Goal: Answer question/provide support

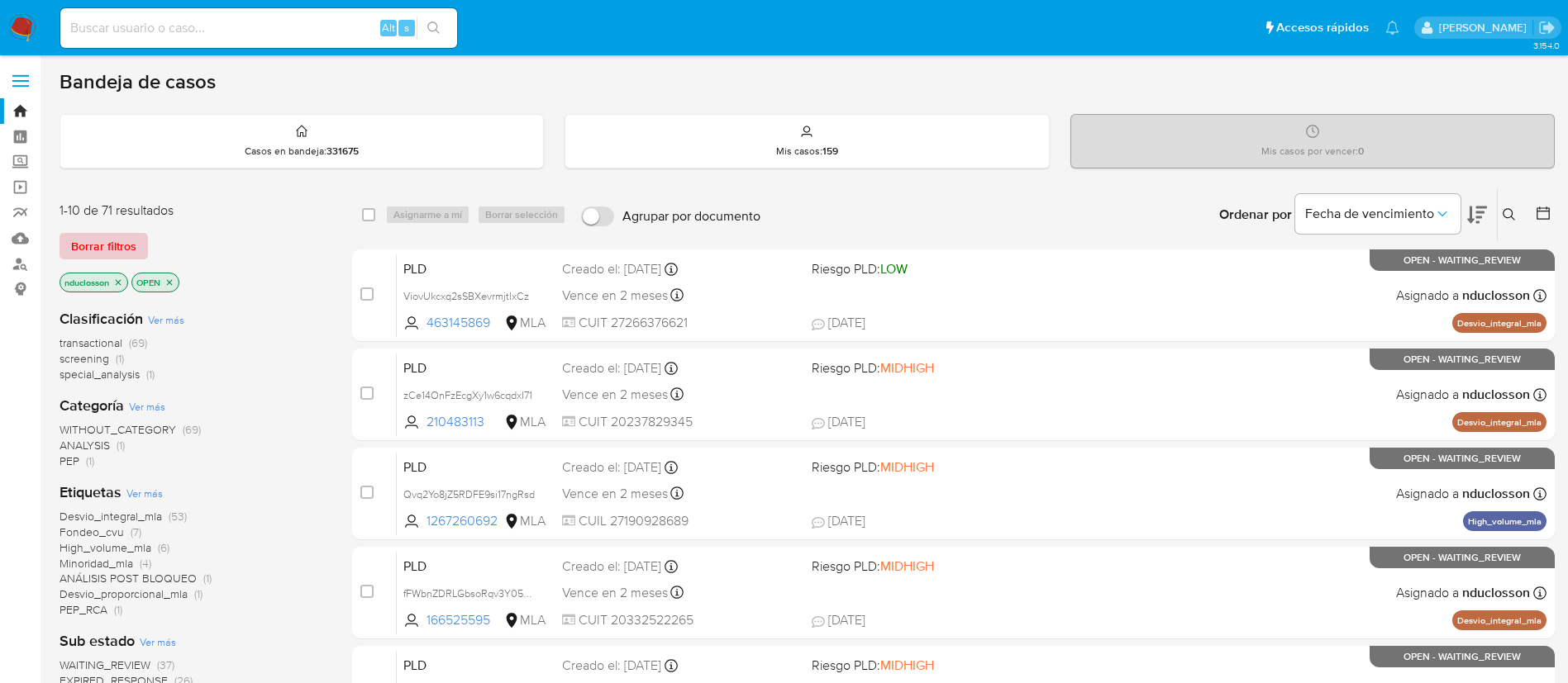
click at [110, 244] on span "Borrar filtros" at bounding box center [103, 247] width 65 height 23
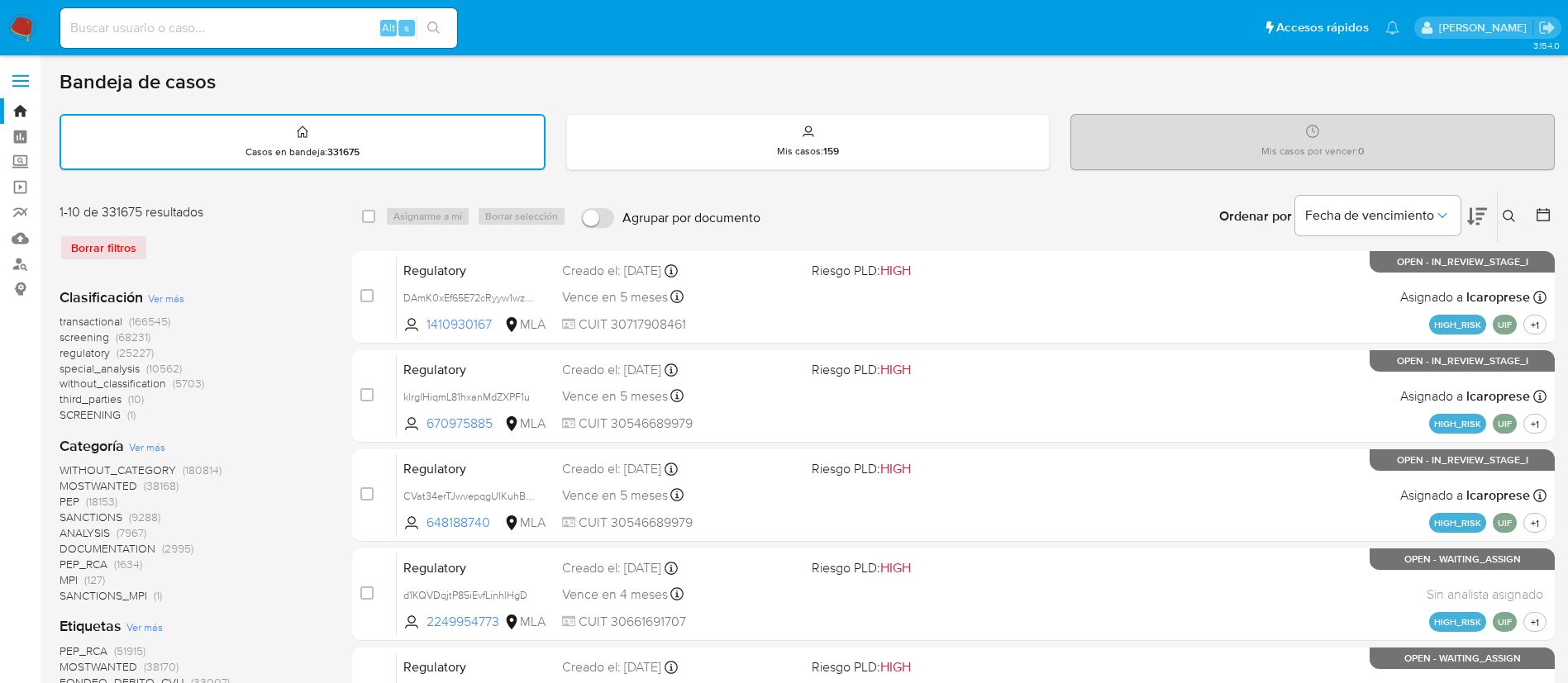
click at [220, 21] on input at bounding box center [259, 28] width 397 height 21
paste input "i8nt8dXWo142HYeUXRMPyytg"
type input "i8nt8dXWo142HYeUXRMPyytg"
click at [434, 29] on icon "search-icon" at bounding box center [434, 28] width 13 height 13
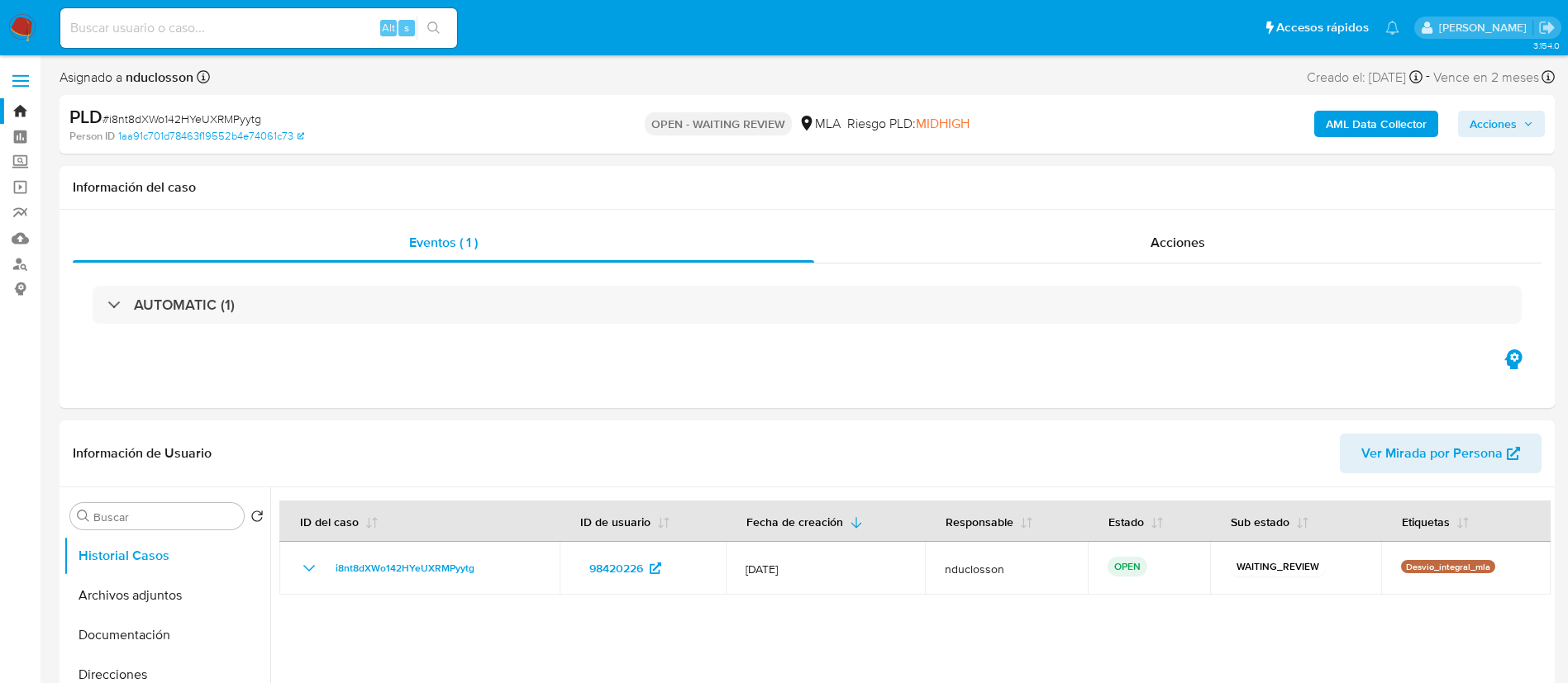
select select "10"
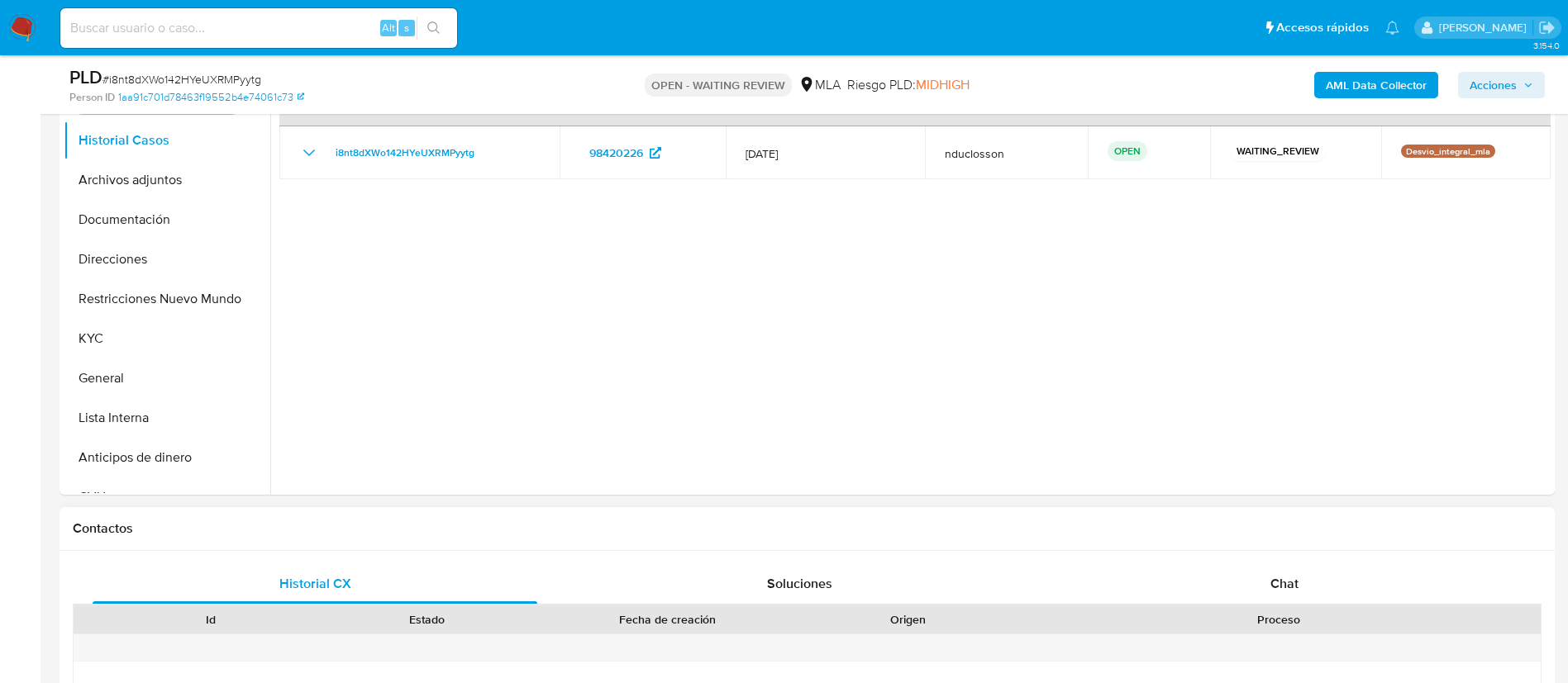
scroll to position [620, 0]
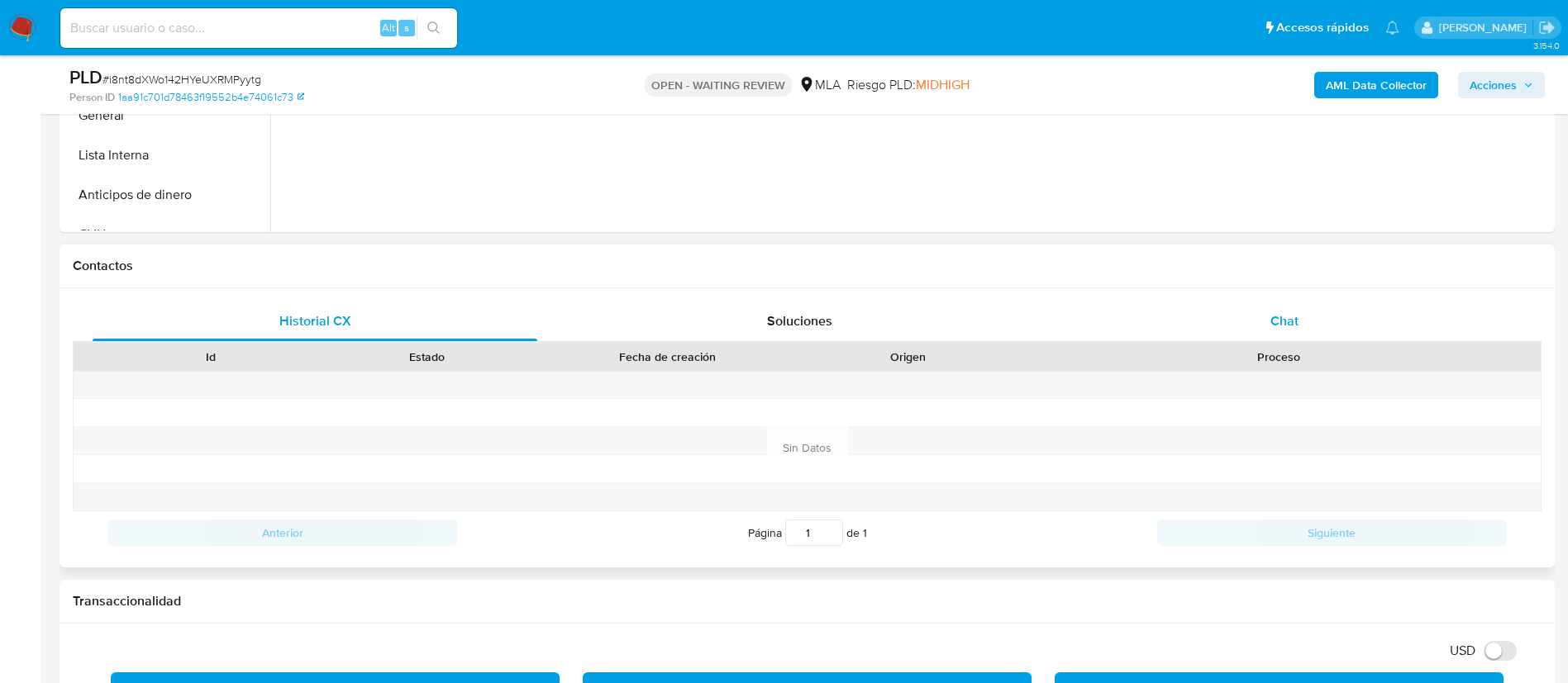
click at [1369, 330] on div "Chat" at bounding box center [1284, 321] width 445 height 39
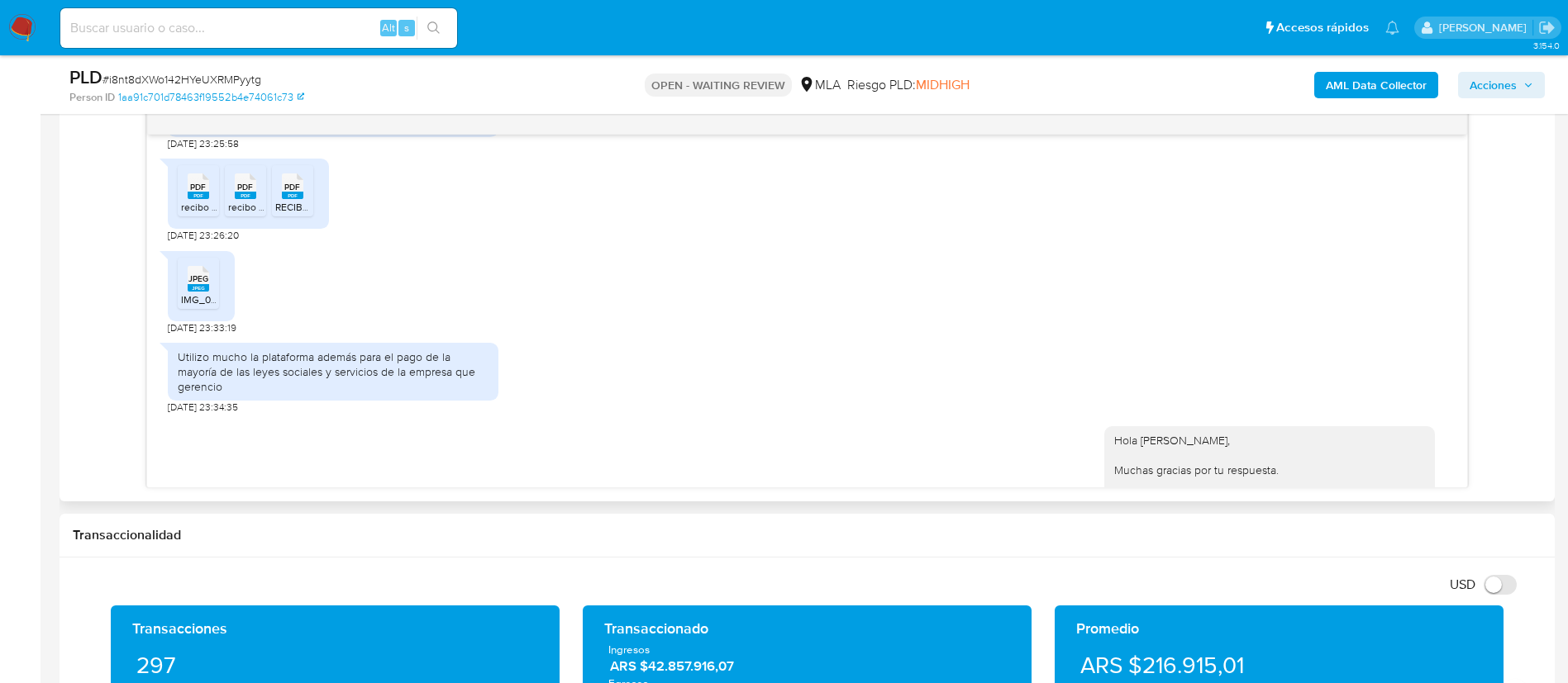
scroll to position [868, 0]
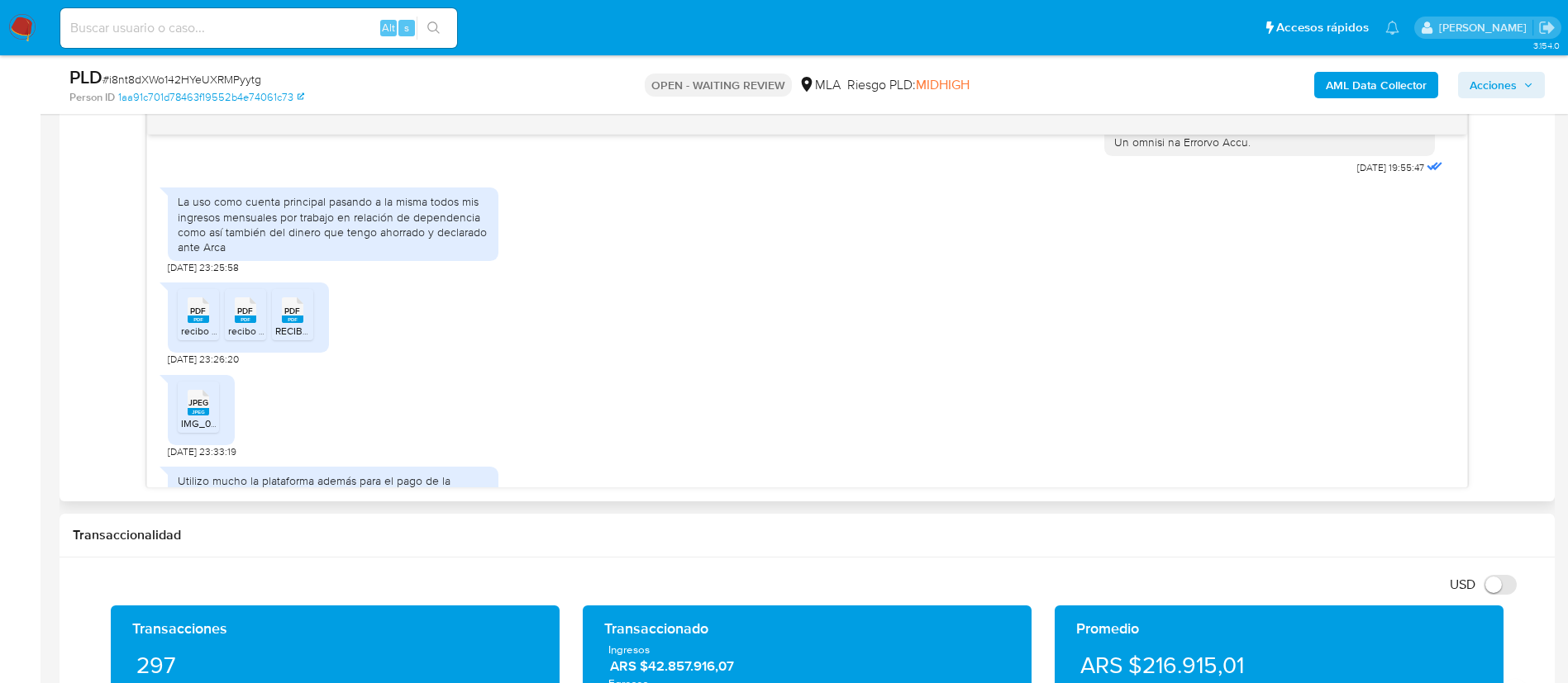
click at [210, 242] on div "La uso como cuenta principal pasando a la misma todos mis ingresos mensuales po…" at bounding box center [334, 223] width 311 height 60
copy div "La uso como cuenta principal pasando a la misma todos mis ingresos mensuales po…"
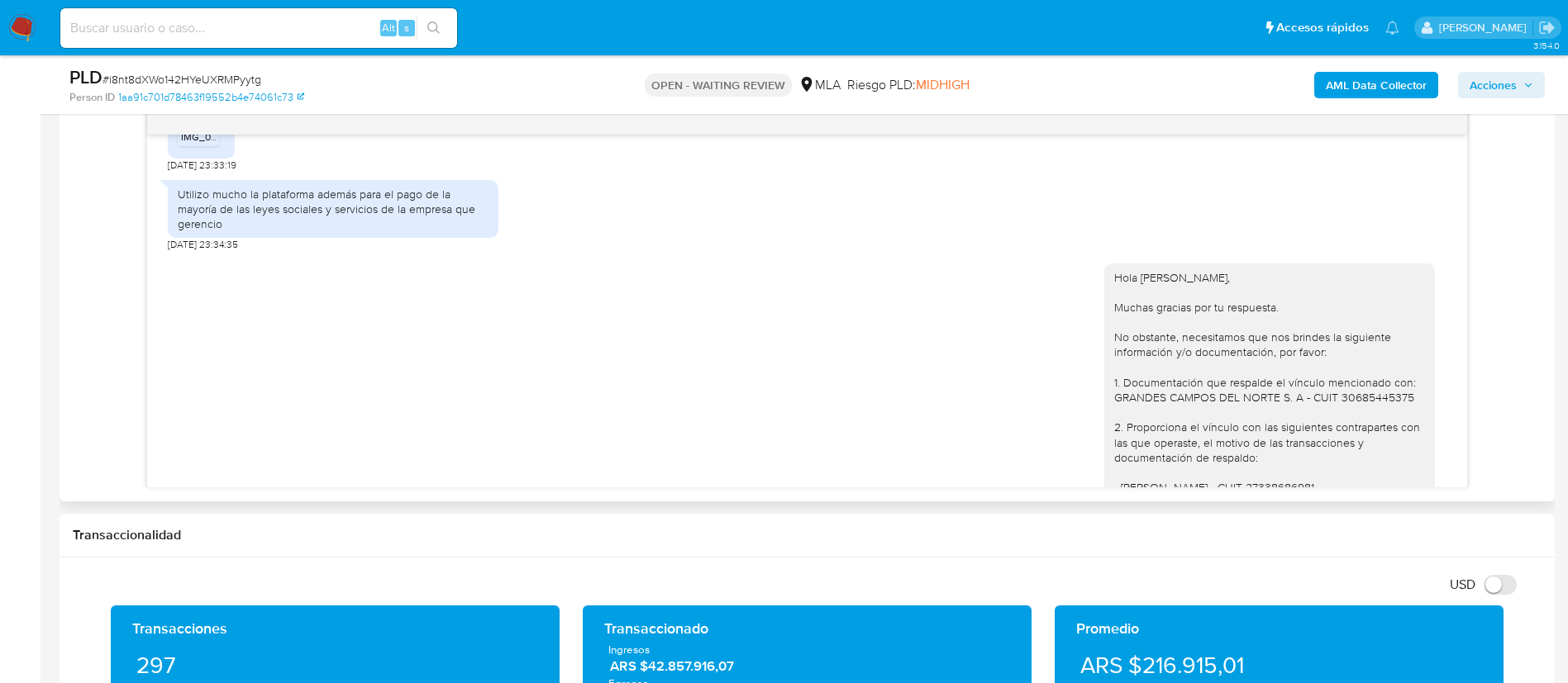
scroll to position [1116, 0]
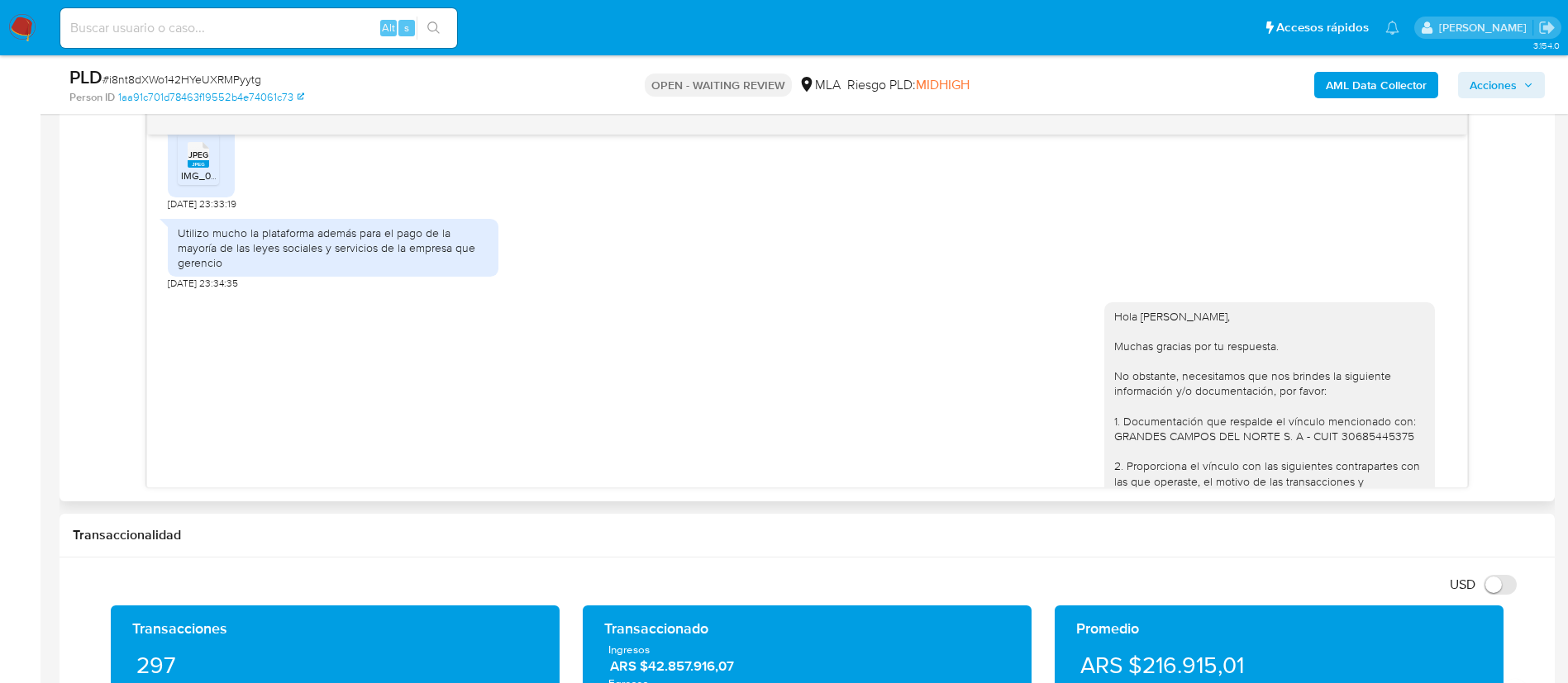
click at [291, 271] on div "Utilizo mucho la plataforma además para el pago de la mayoría de las leyes soci…" at bounding box center [334, 248] width 311 height 46
copy div "Utilizo mucho la plataforma además para el pago de la mayoría de las leyes soci…"
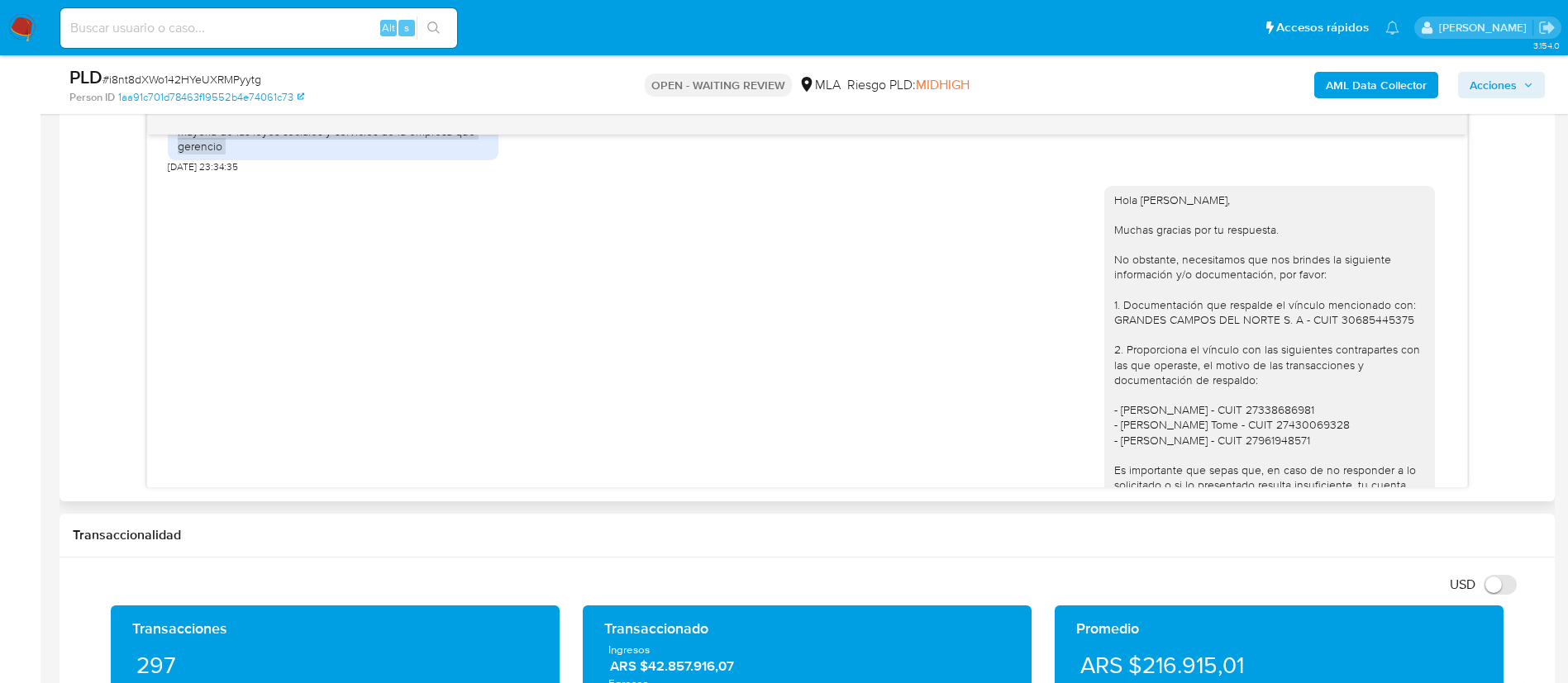
scroll to position [1271, 0]
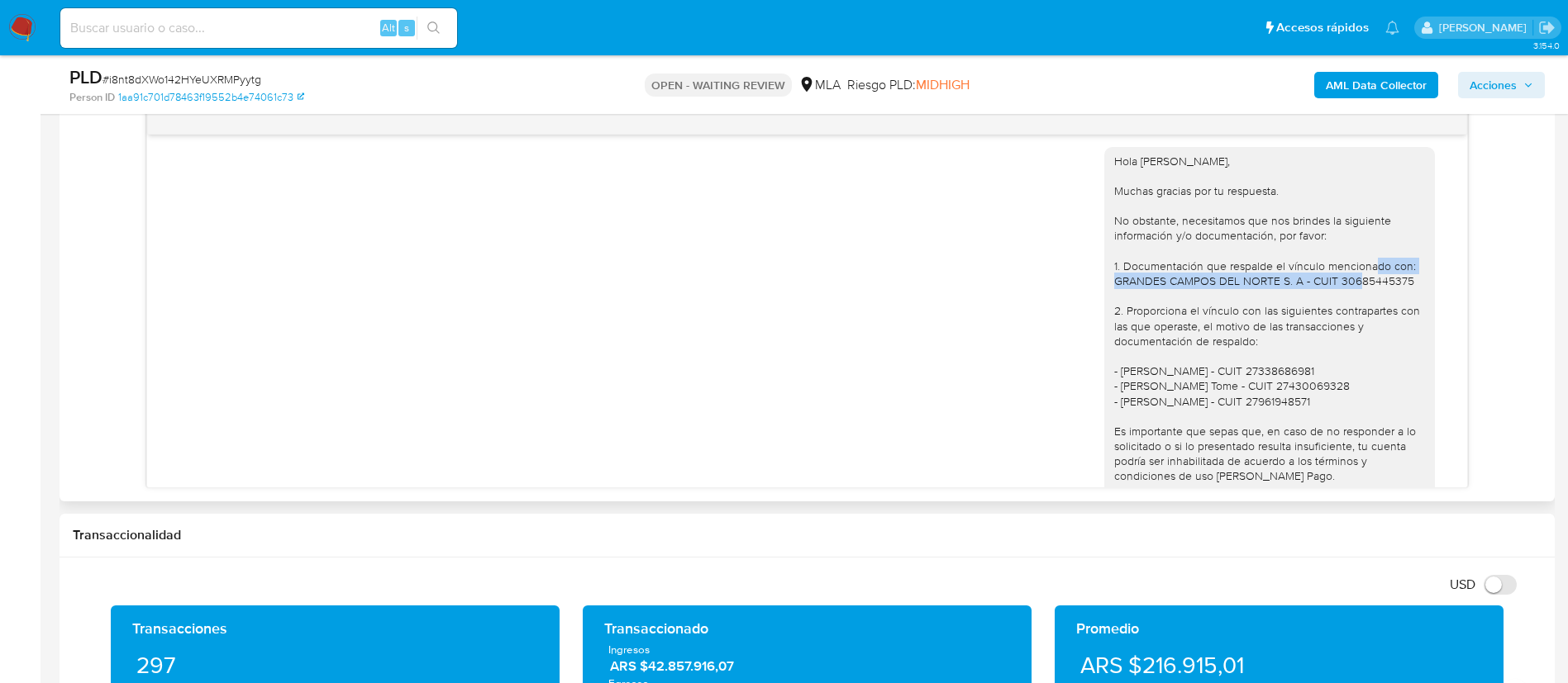
drag, startPoint x: 1092, startPoint y: 309, endPoint x: 1394, endPoint y: 313, distance: 302.0
click at [1394, 313] on div "Hola Diego, Muchas gracias por tu respuesta. No obstante, necesitamos que nos b…" at bounding box center [1270, 401] width 331 height 509
copy div "GRANDES CAMPOS DEL NORTE S. A - CUIT 30685445375"
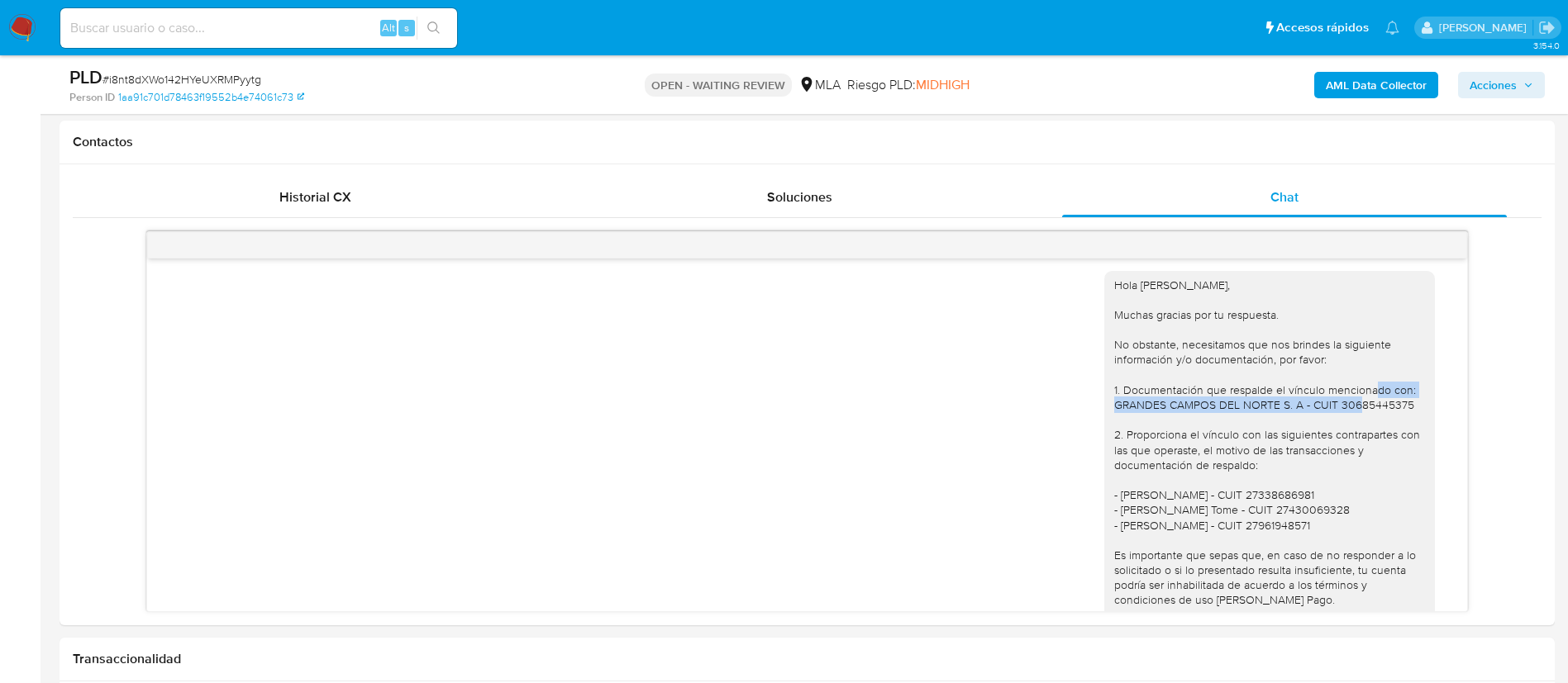
scroll to position [1395, 0]
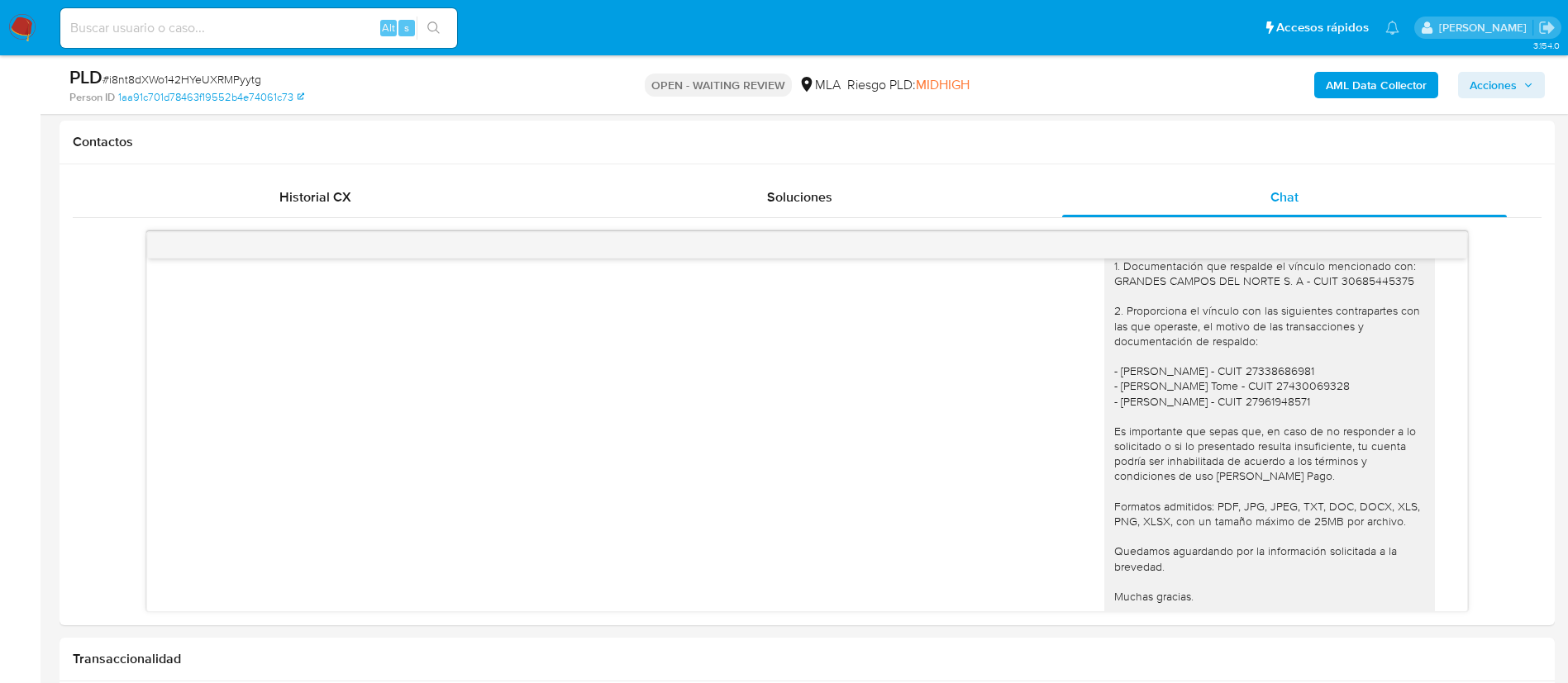
click at [170, 34] on input at bounding box center [259, 28] width 397 height 21
paste input "TsMu74Shr7LNsfpU6bCYciXo"
type input "TsMu74Shr7LNsfpU6bCYciXo"
click at [448, 36] on button "search-icon" at bounding box center [434, 28] width 34 height 23
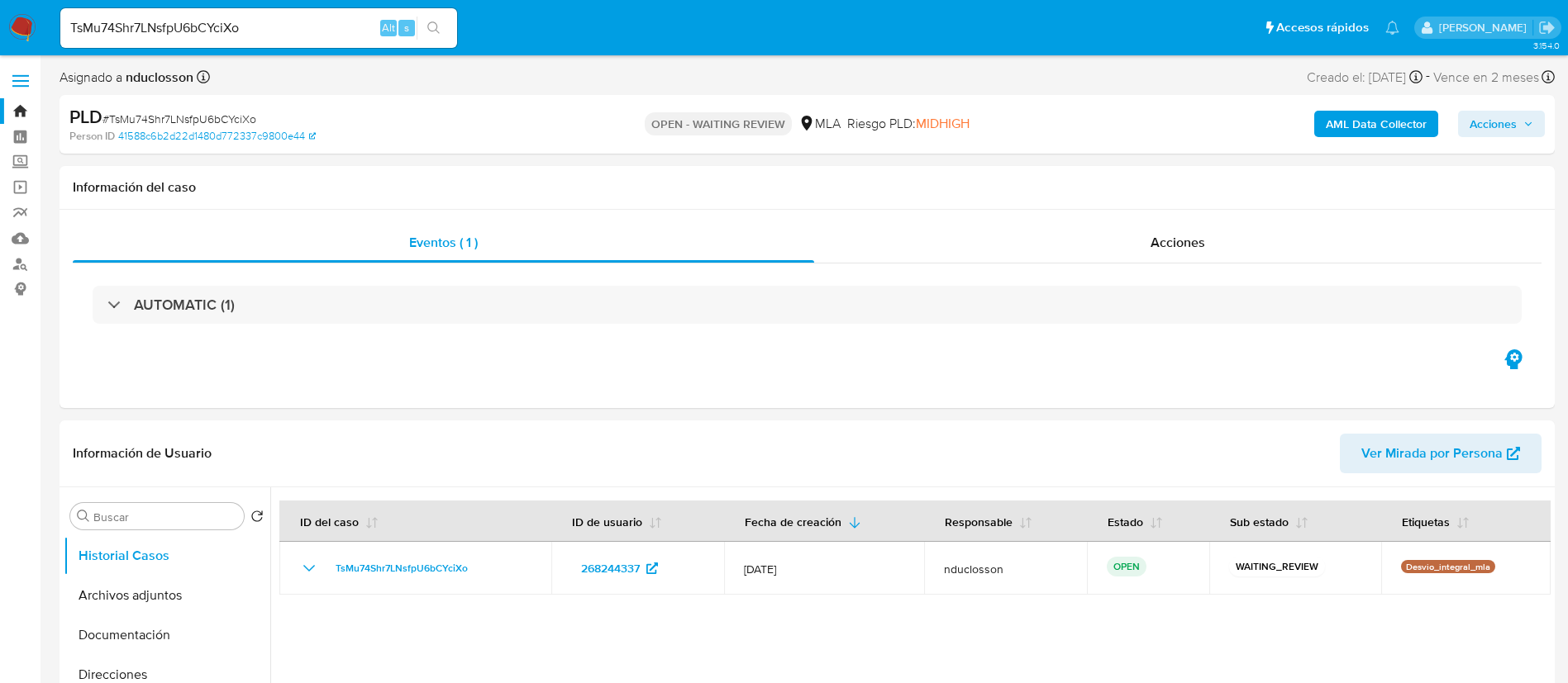
select select "10"
click at [438, 18] on button "search-icon" at bounding box center [434, 28] width 34 height 23
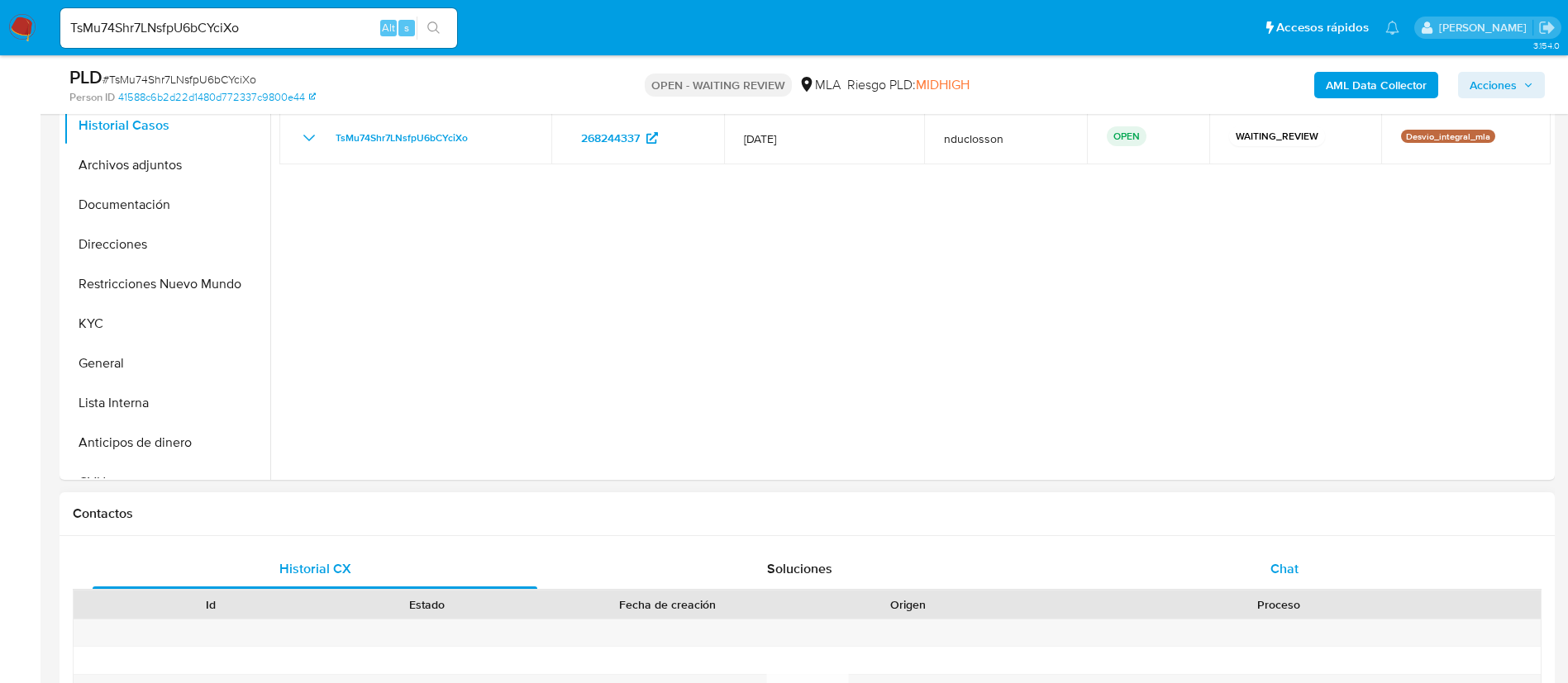
click at [1318, 552] on div "Chat" at bounding box center [1284, 569] width 445 height 39
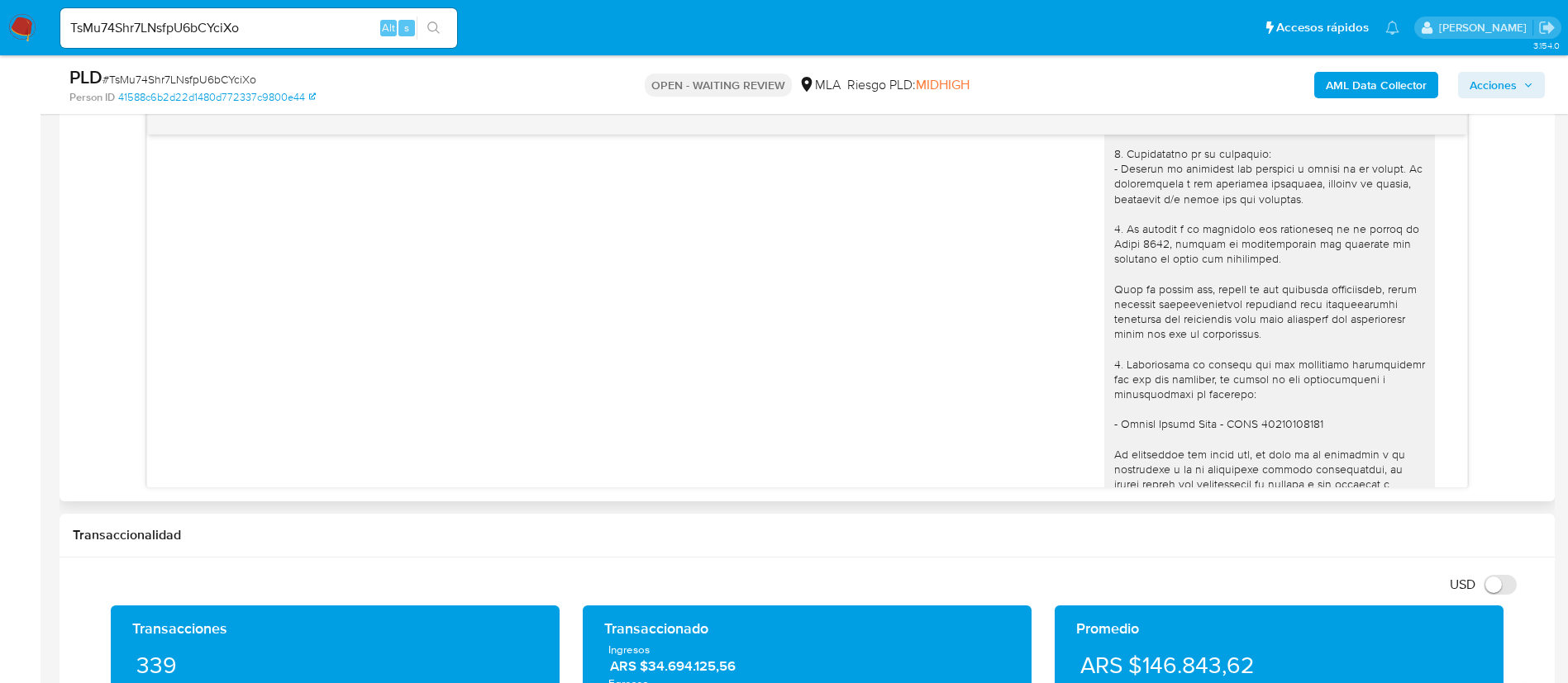
scroll to position [1525, 0]
click at [854, 390] on div "06/08/2025 18:42:54" at bounding box center [808, 356] width 1279 height 694
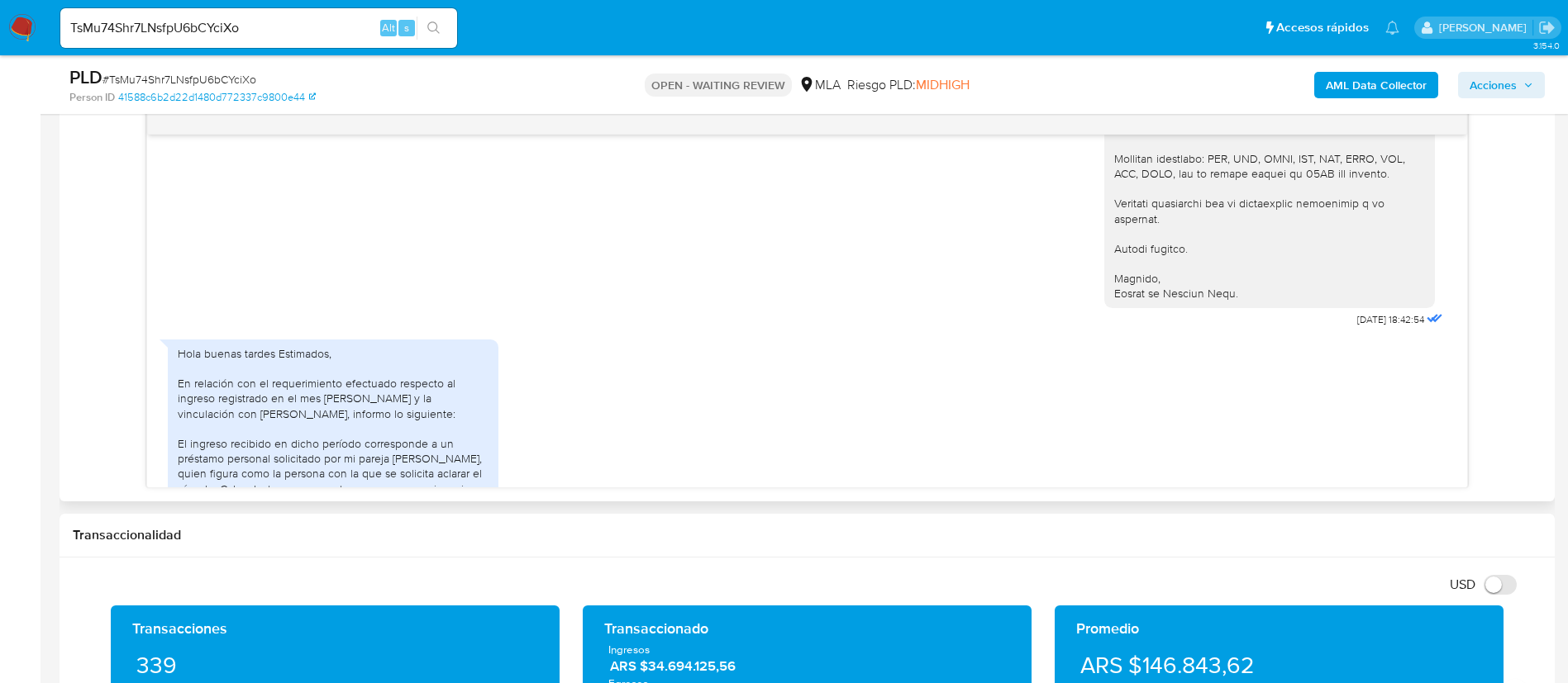
scroll to position [1774, 0]
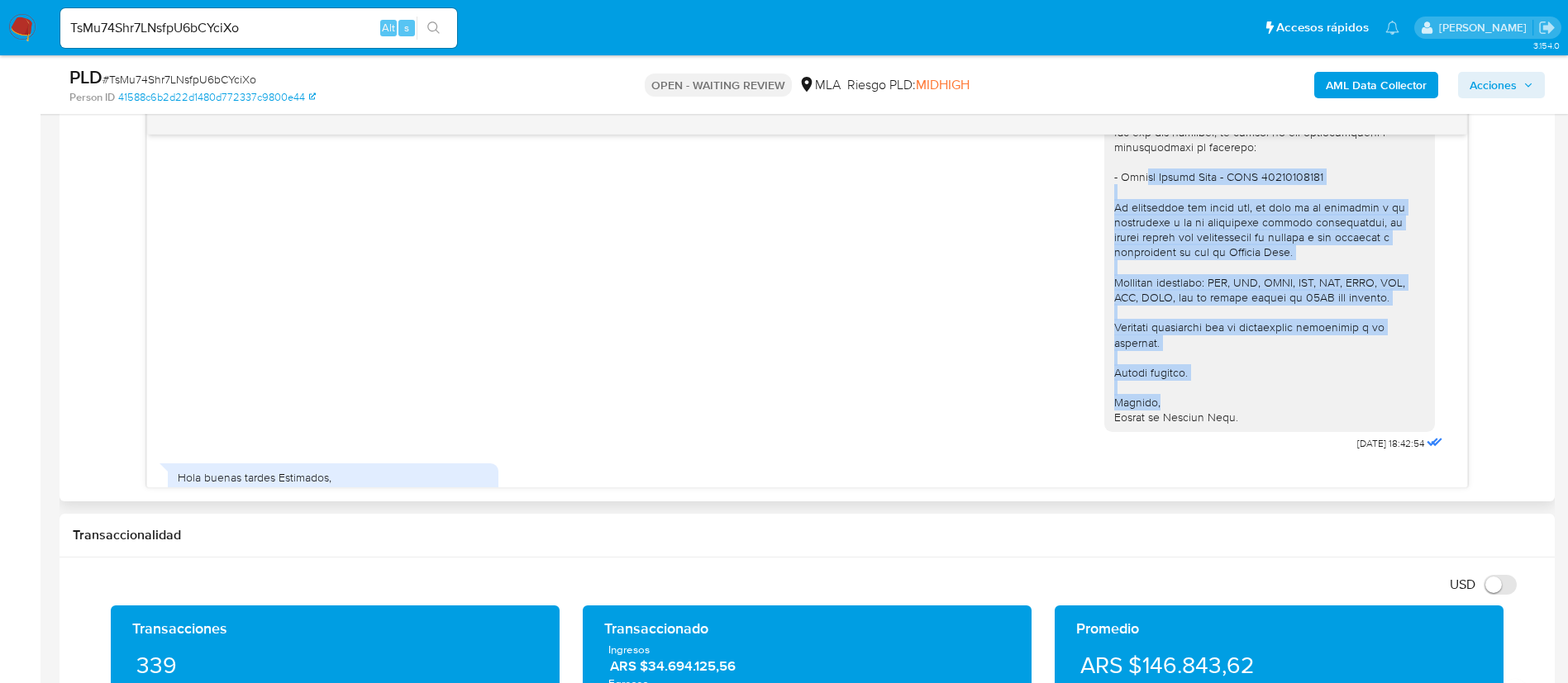
drag, startPoint x: 1233, startPoint y: 438, endPoint x: 1124, endPoint y: 213, distance: 250.0
click at [1124, 213] on div at bounding box center [1270, 102] width 311 height 646
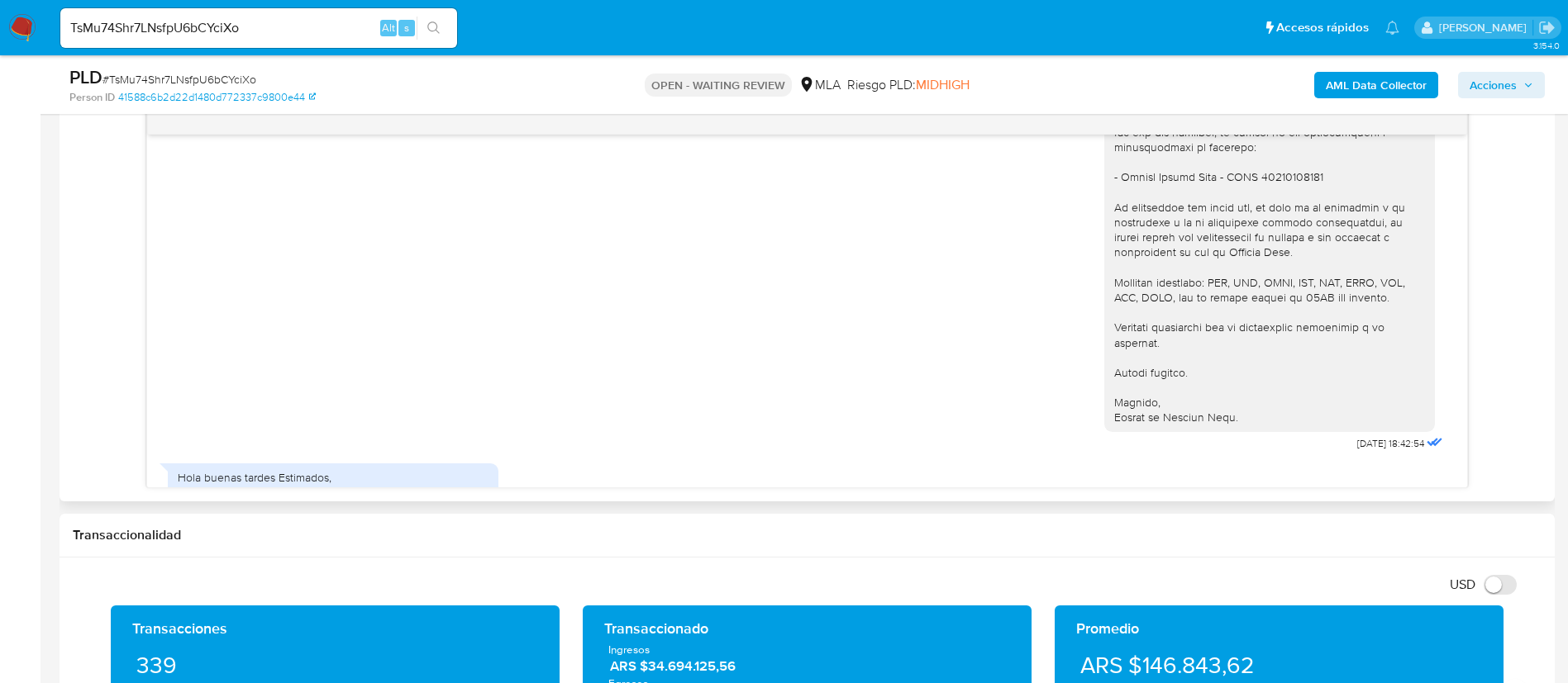
click at [1241, 426] on div at bounding box center [1270, 102] width 311 height 646
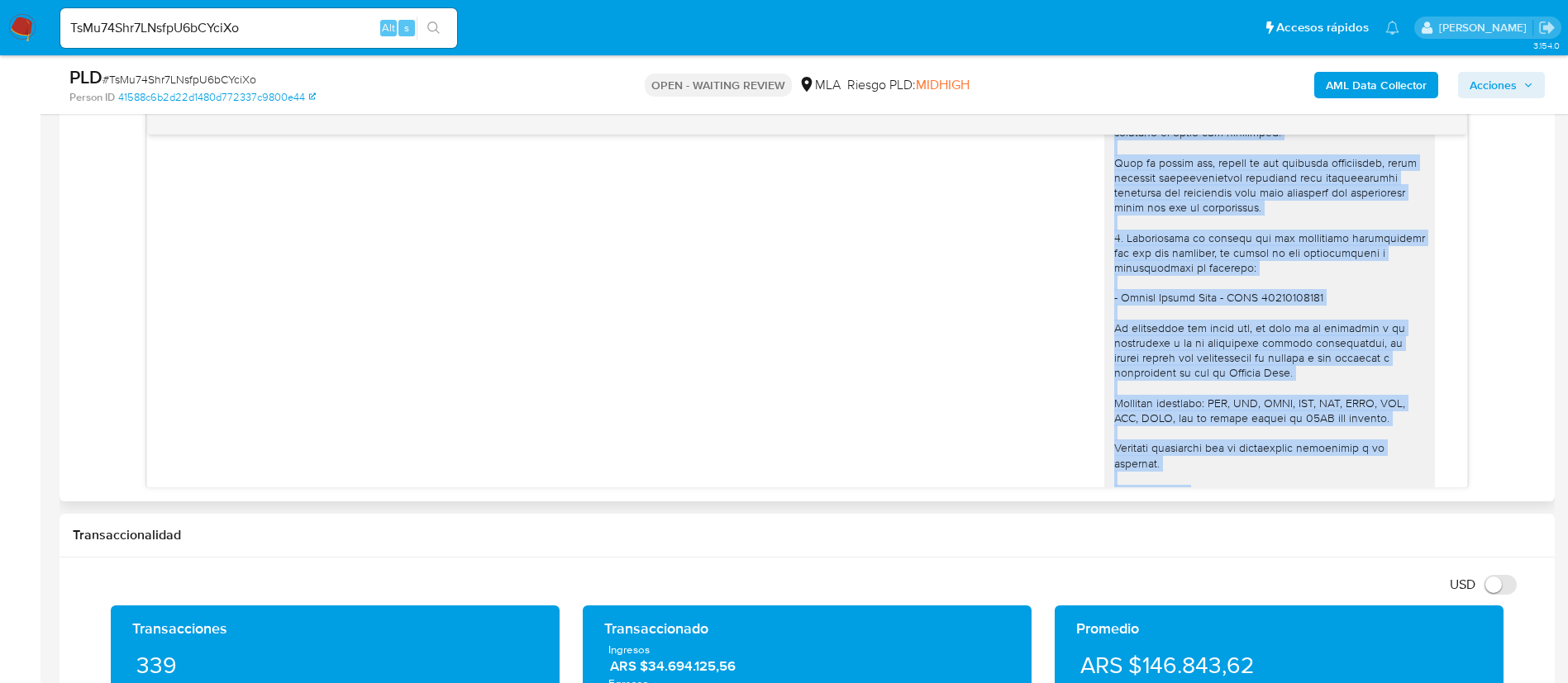
scroll to position [1402, 0]
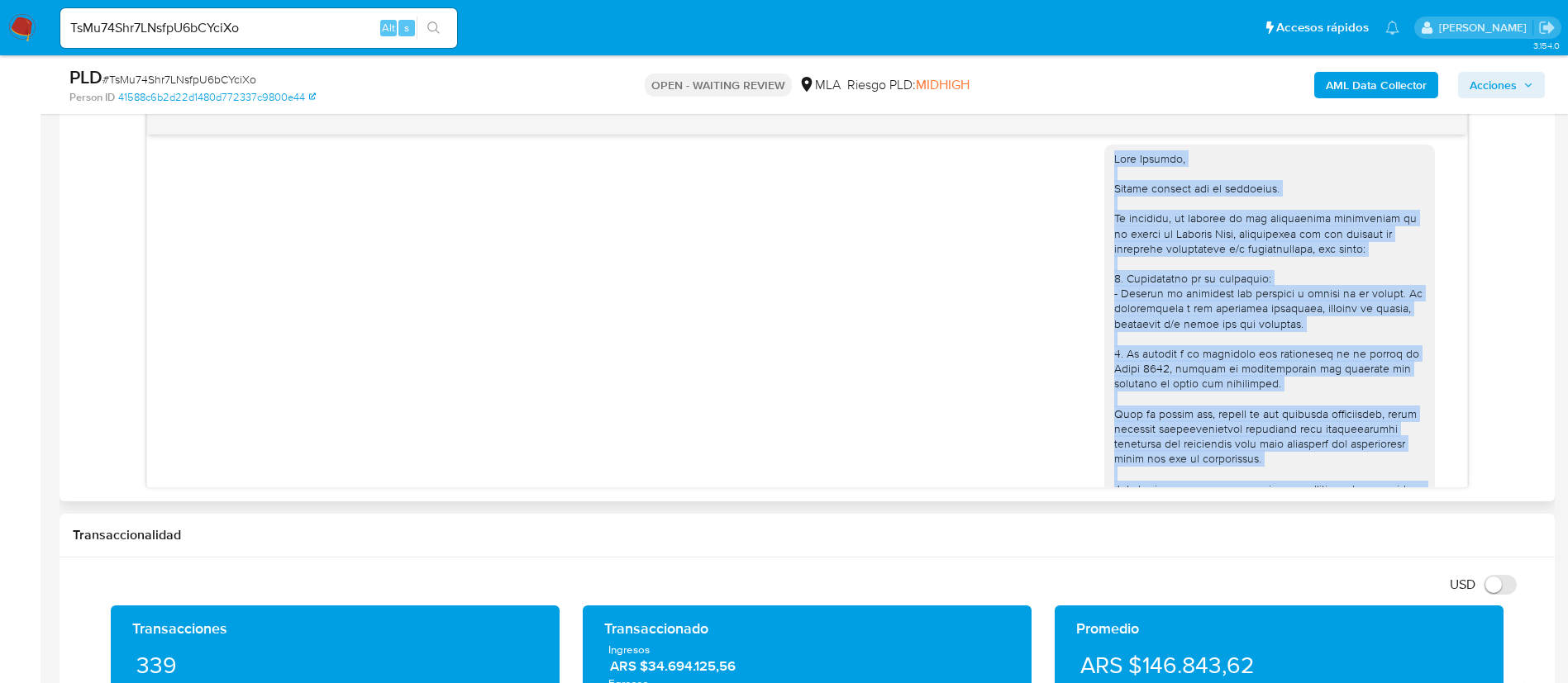
drag, startPoint x: 1242, startPoint y: 449, endPoint x: 1081, endPoint y: 190, distance: 305.0
click at [1081, 190] on div "06/08/2025 18:42:54" at bounding box center [808, 480] width 1279 height 694
copy div "Hola Ricardo, Muchas gracias por tu respuesta. No obstante, en función de las o…"
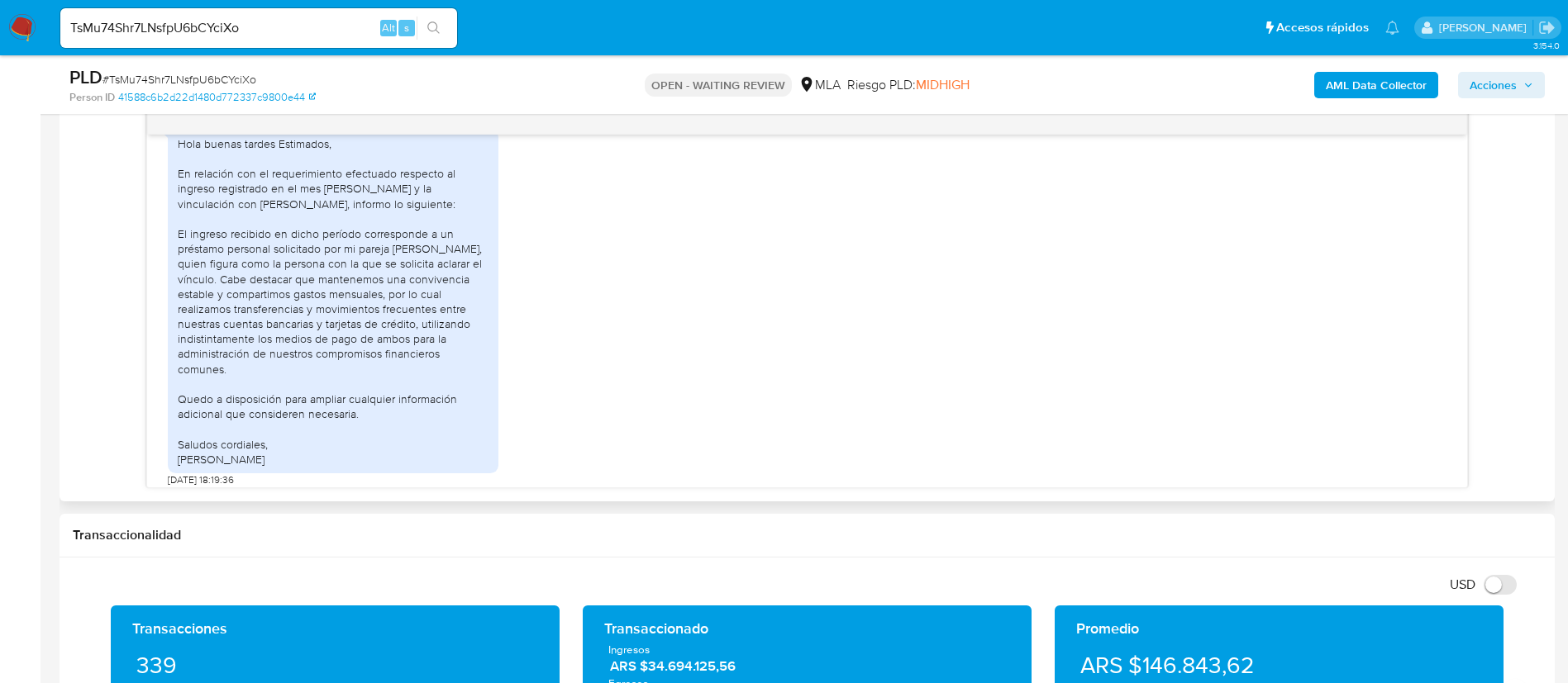
scroll to position [2146, 0]
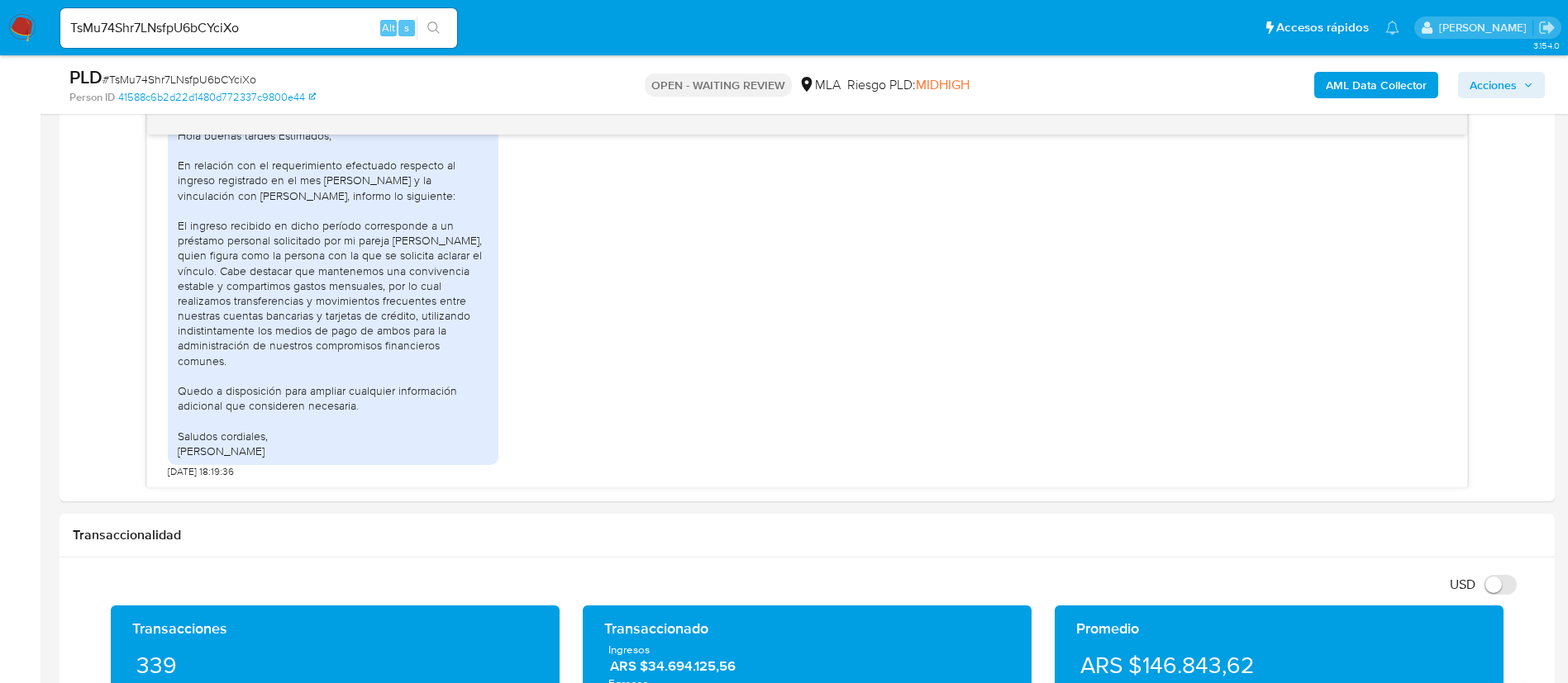
click at [205, 69] on div "PLD # TsMu74Shr7LNsfpU6bCYciXo" at bounding box center [313, 78] width 487 height 25
copy span "TsMu74Shr7LNsfpU6bCYciXo"
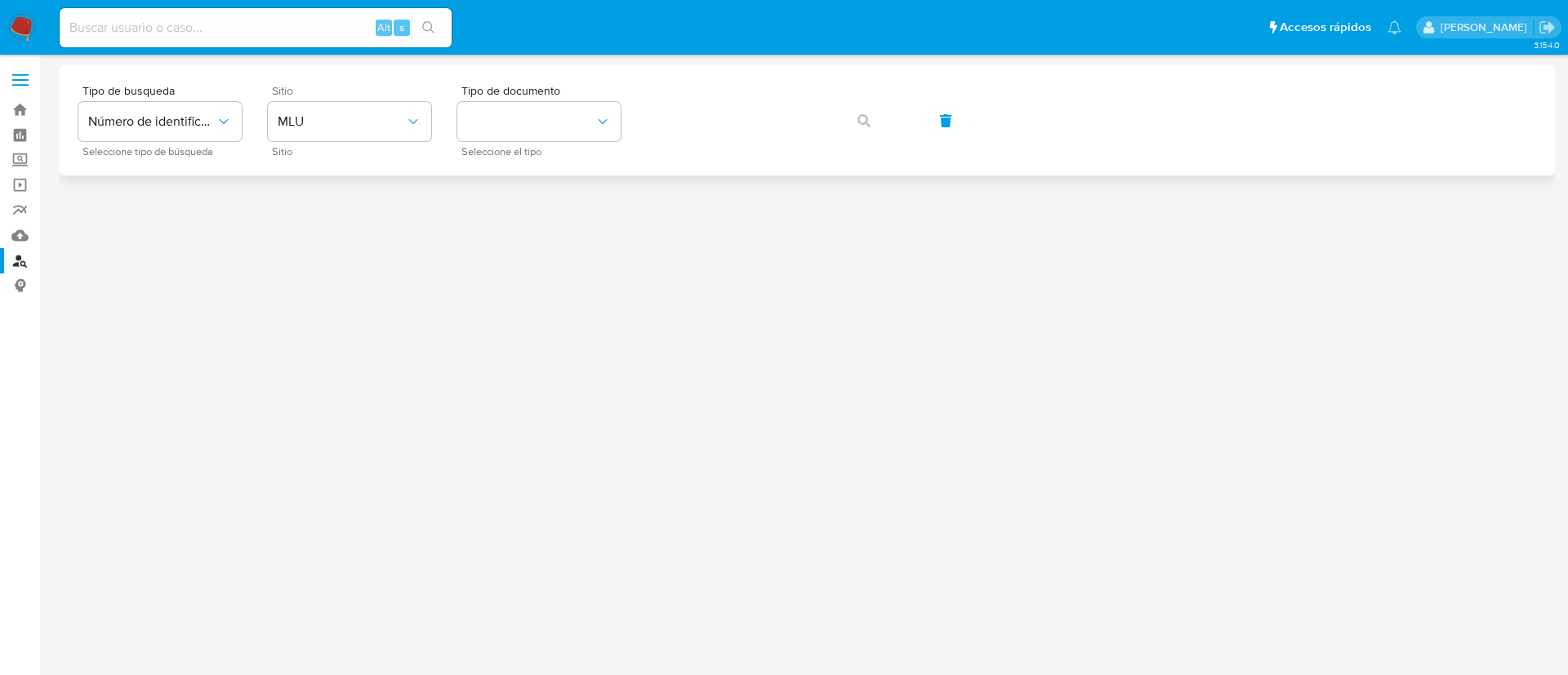
click at [292, 95] on span "Sitio" at bounding box center [353, 90] width 163 height 11
click at [307, 124] on span "MLU" at bounding box center [341, 121] width 127 height 16
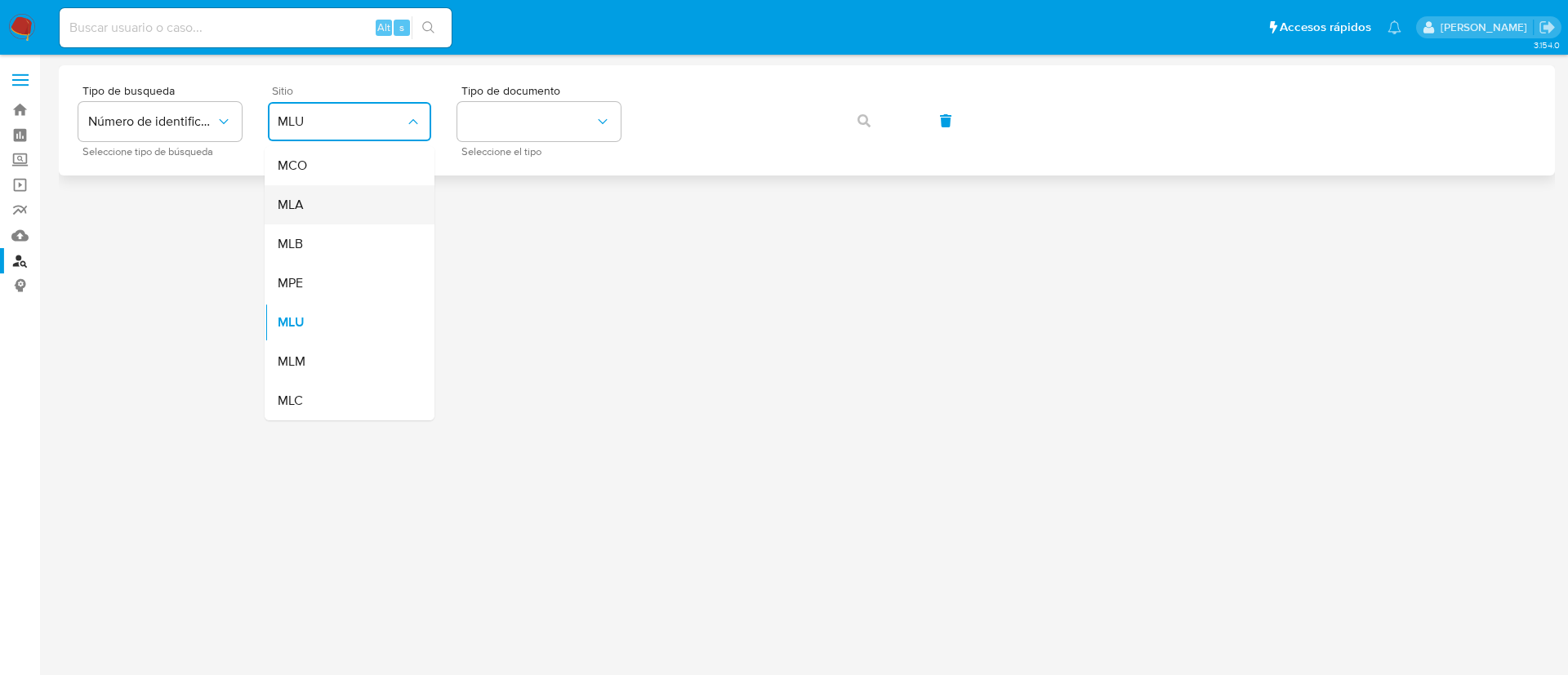
click at [293, 210] on span "MLA" at bounding box center [291, 205] width 27 height 16
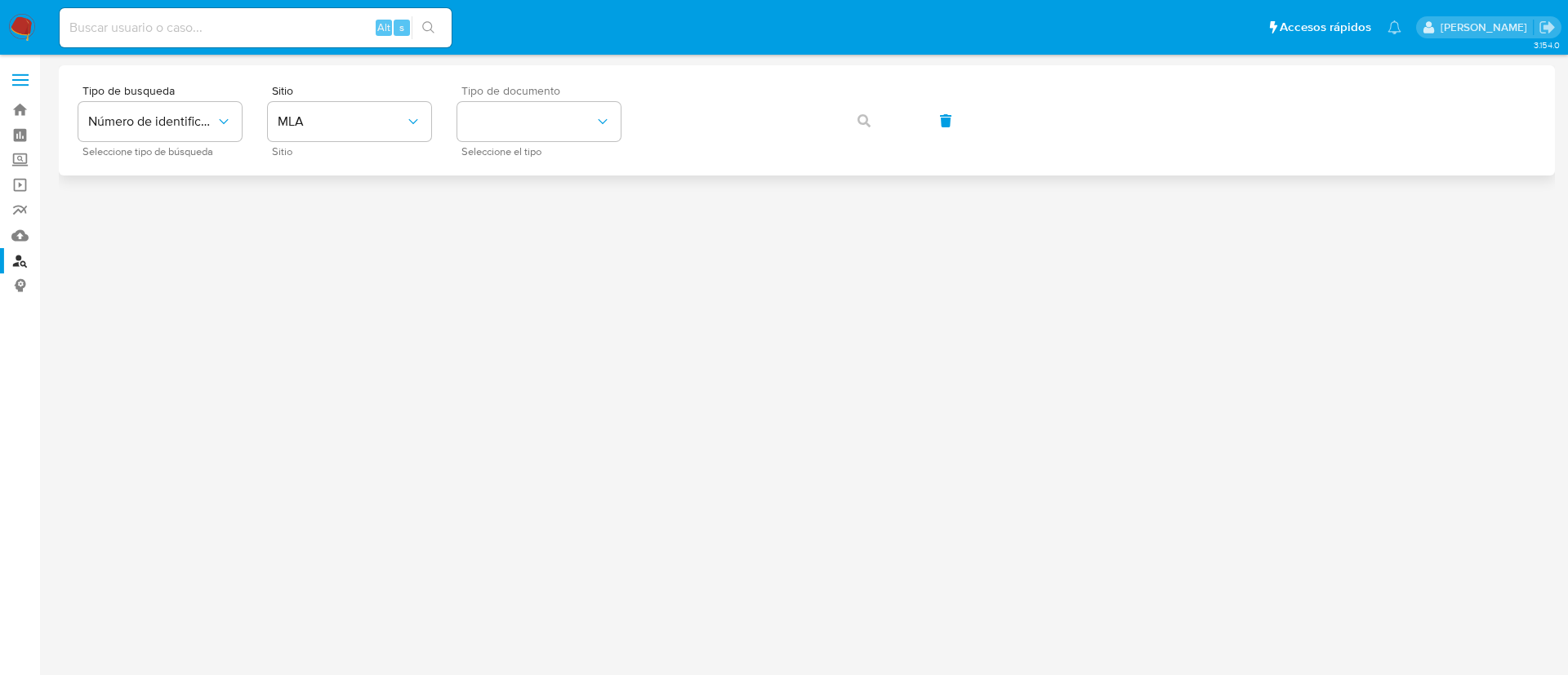
click at [498, 142] on div "Tipo de documento Seleccione el tipo" at bounding box center [539, 120] width 163 height 71
click at [526, 95] on span "Tipo de documento" at bounding box center [542, 90] width 163 height 11
click at [529, 120] on button "identificationType" at bounding box center [539, 122] width 163 height 39
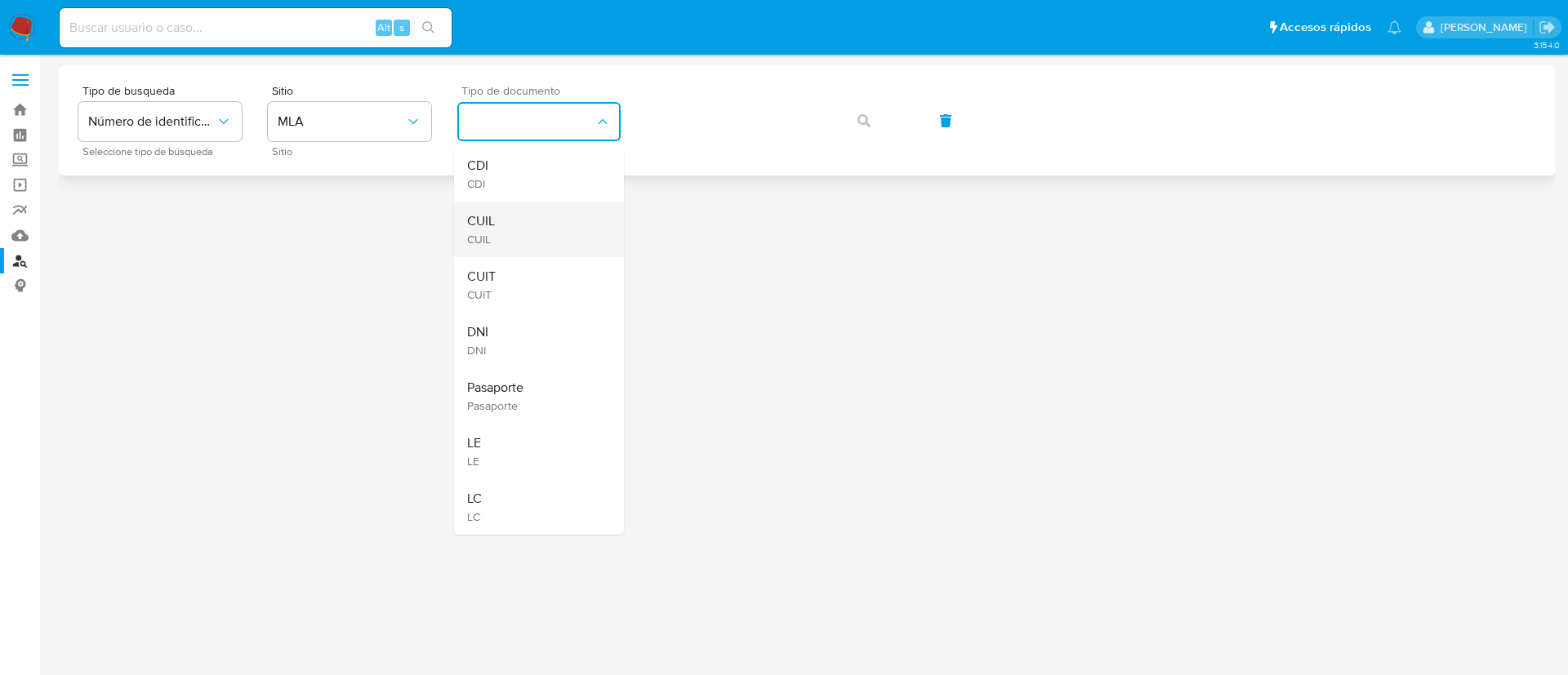
click at [514, 219] on div "CUIL CUIL" at bounding box center [534, 229] width 134 height 56
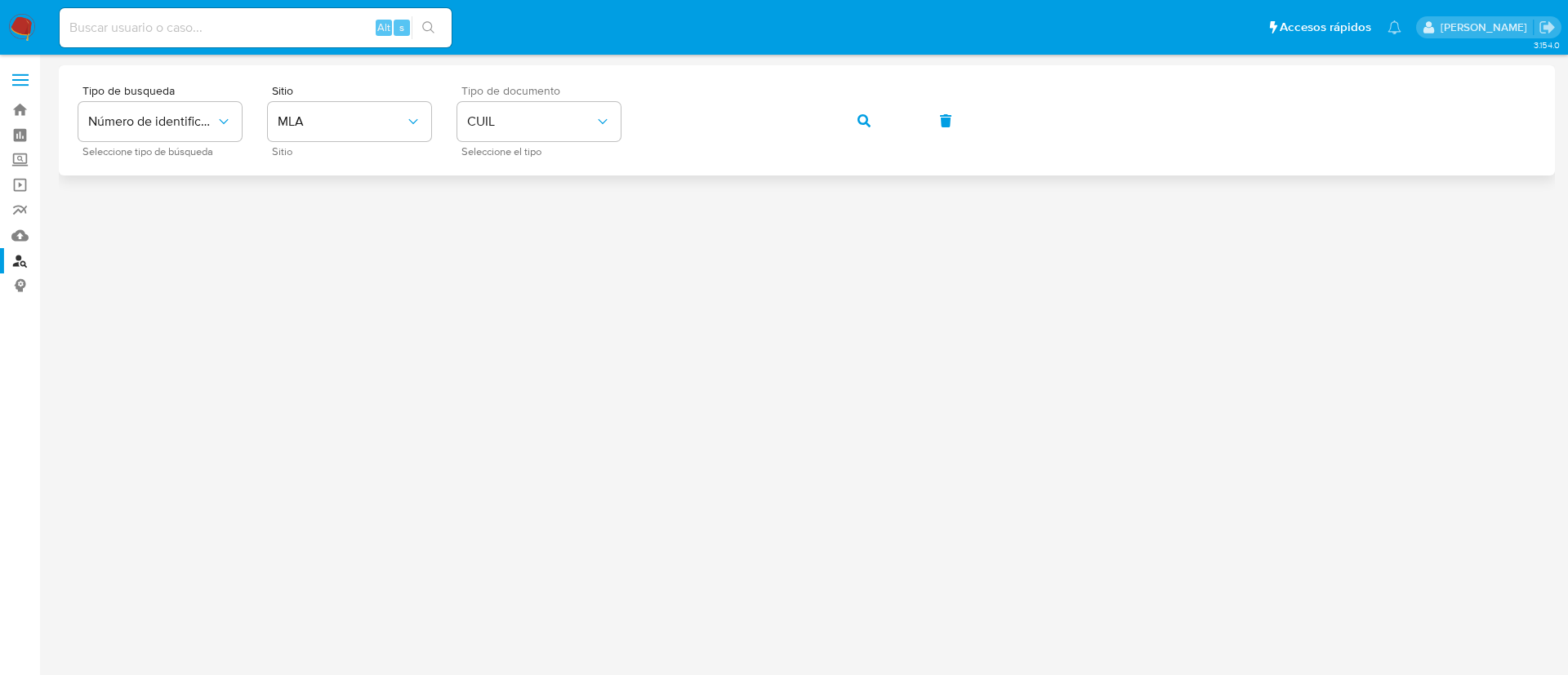
click at [860, 100] on div "Tipo de busqueda Número de identificación Seleccione tipo de búsqueda Sitio MLA…" at bounding box center [807, 120] width 1457 height 71
click at [874, 126] on button "button" at bounding box center [864, 121] width 56 height 39
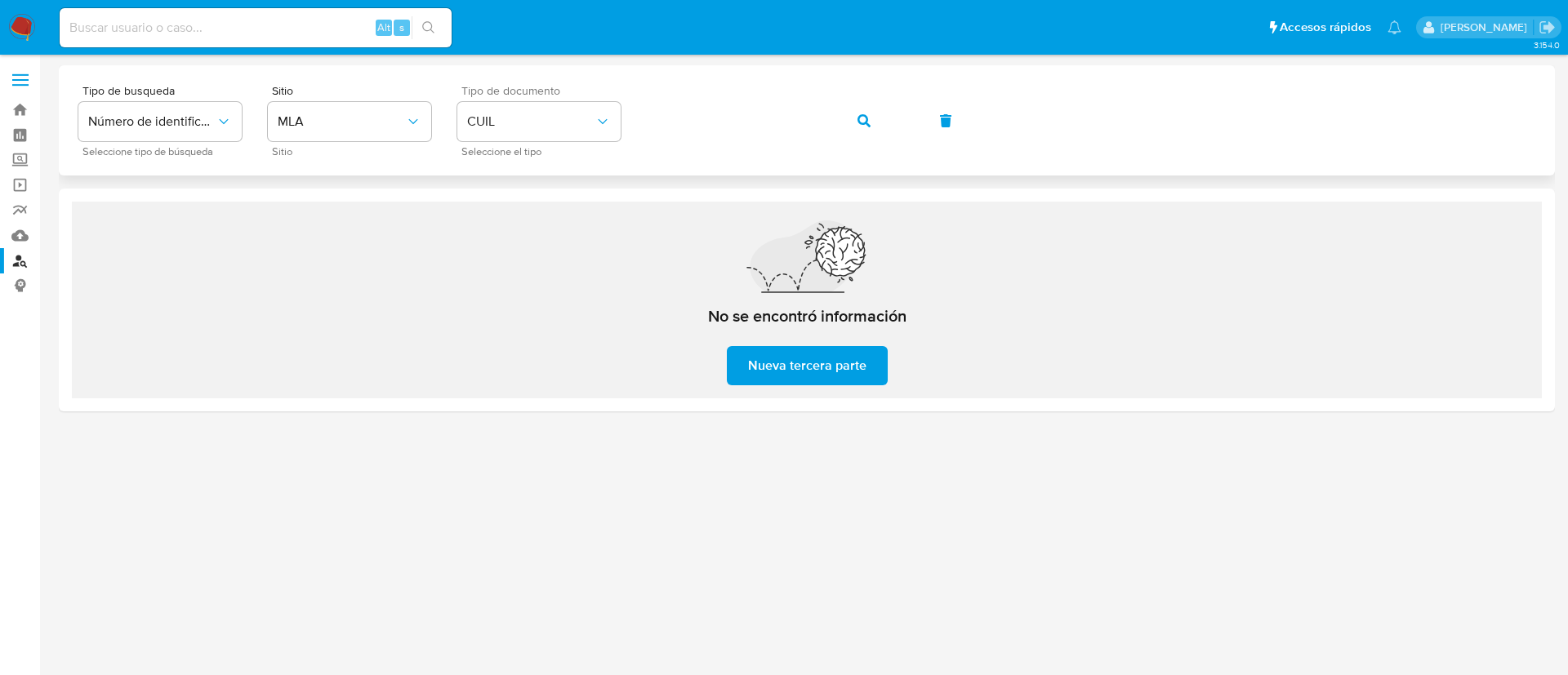
drag, startPoint x: 869, startPoint y: 120, endPoint x: 833, endPoint y: 123, distance: 36.1
click at [869, 120] on icon "button" at bounding box center [864, 120] width 13 height 13
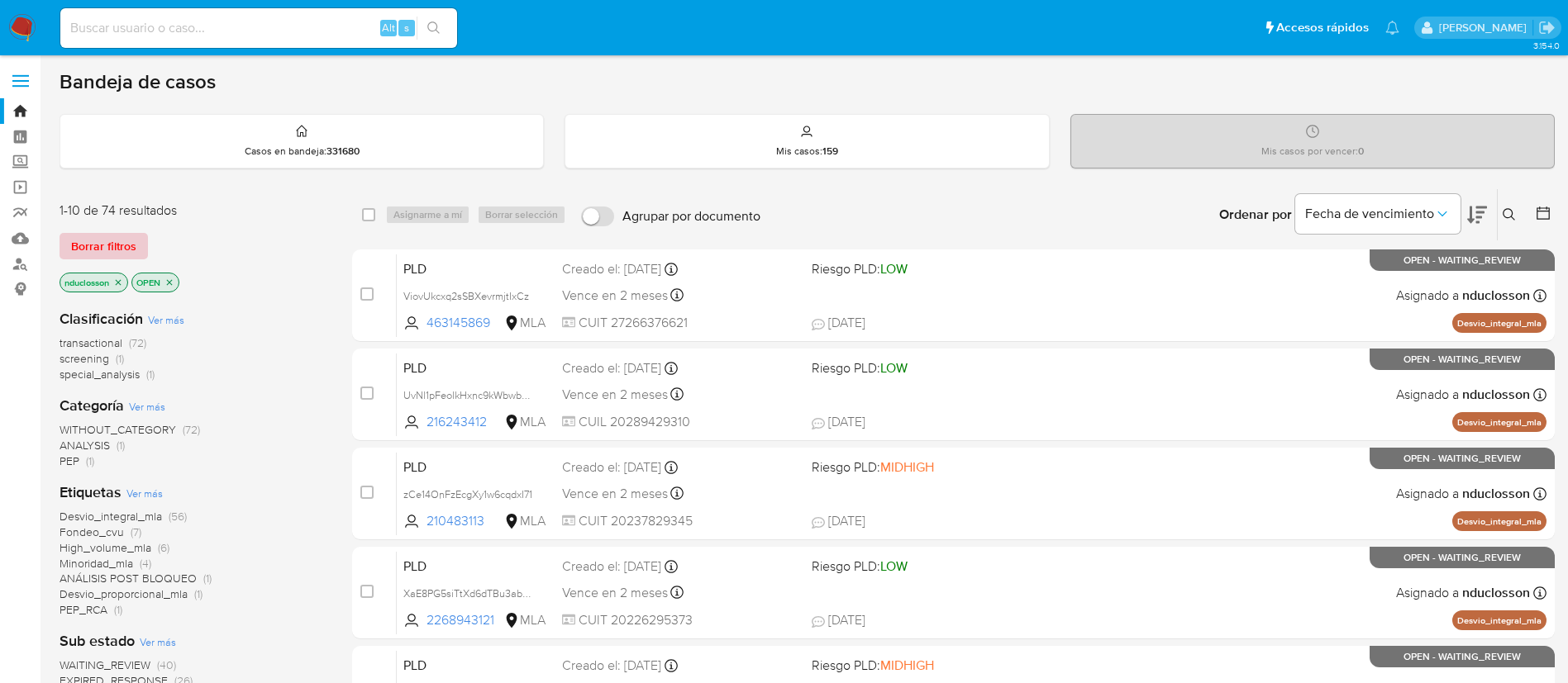
click at [109, 235] on span "Borrar filtros" at bounding box center [103, 247] width 65 height 23
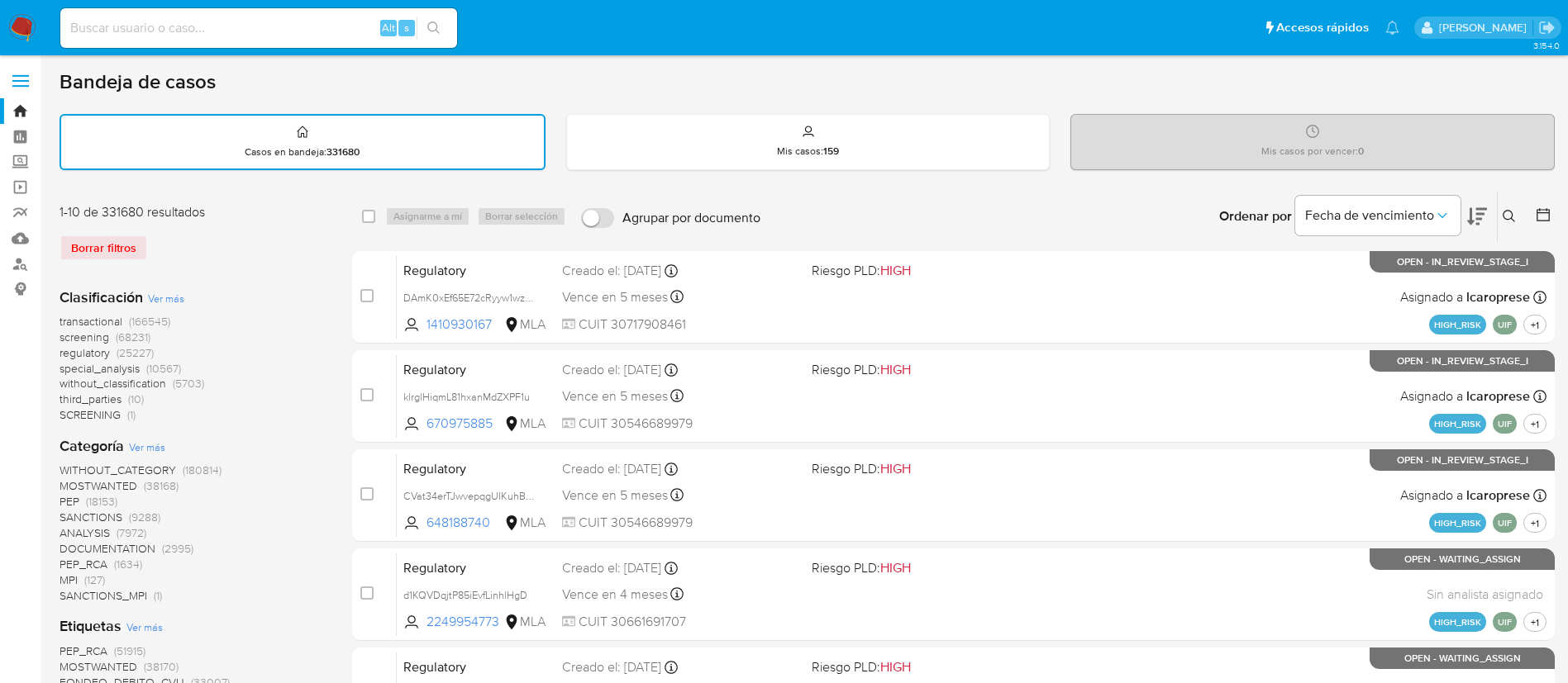
click at [1513, 213] on button at bounding box center [1512, 216] width 28 height 20
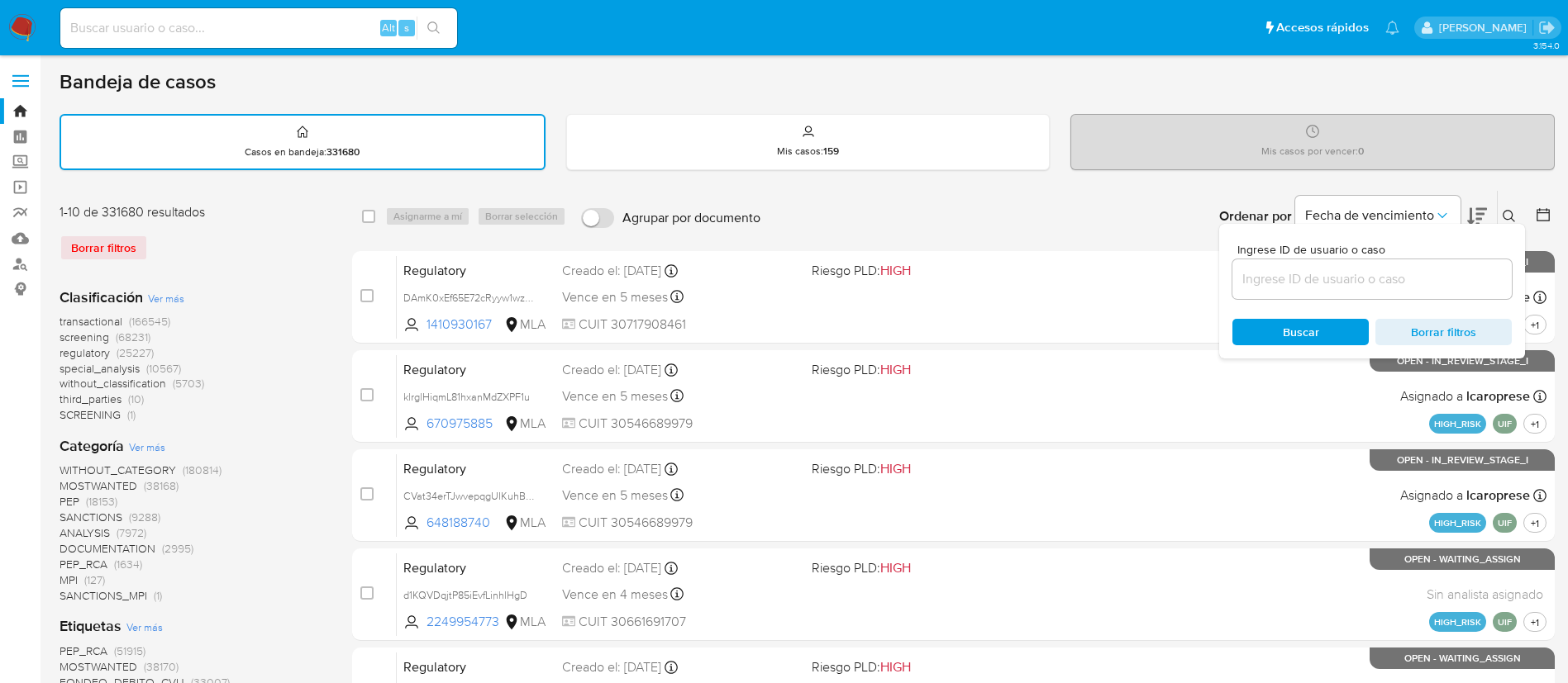
click at [1286, 272] on input at bounding box center [1372, 279] width 279 height 21
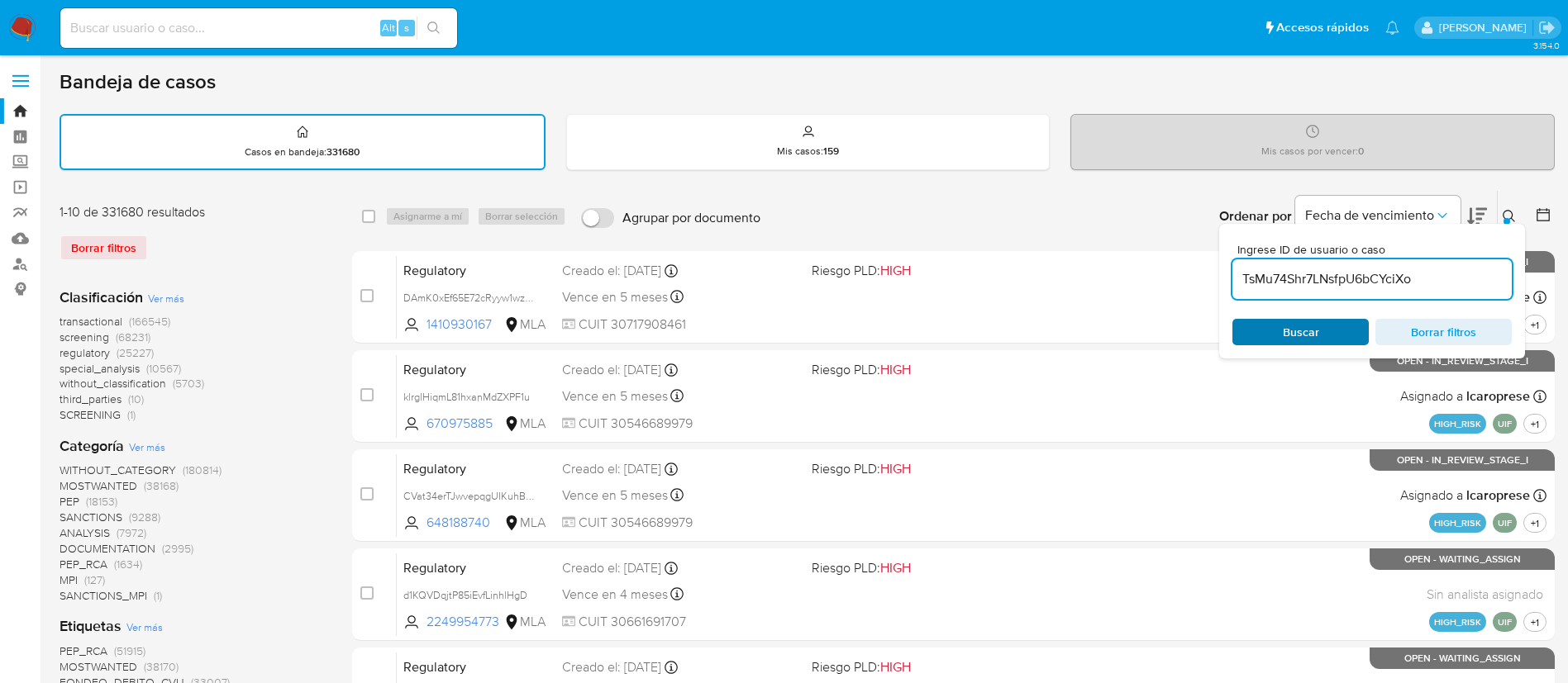
type input "TsMu74Shr7LNsfpU6bCYciXo"
click at [1284, 322] on span "Buscar" at bounding box center [1301, 333] width 37 height 27
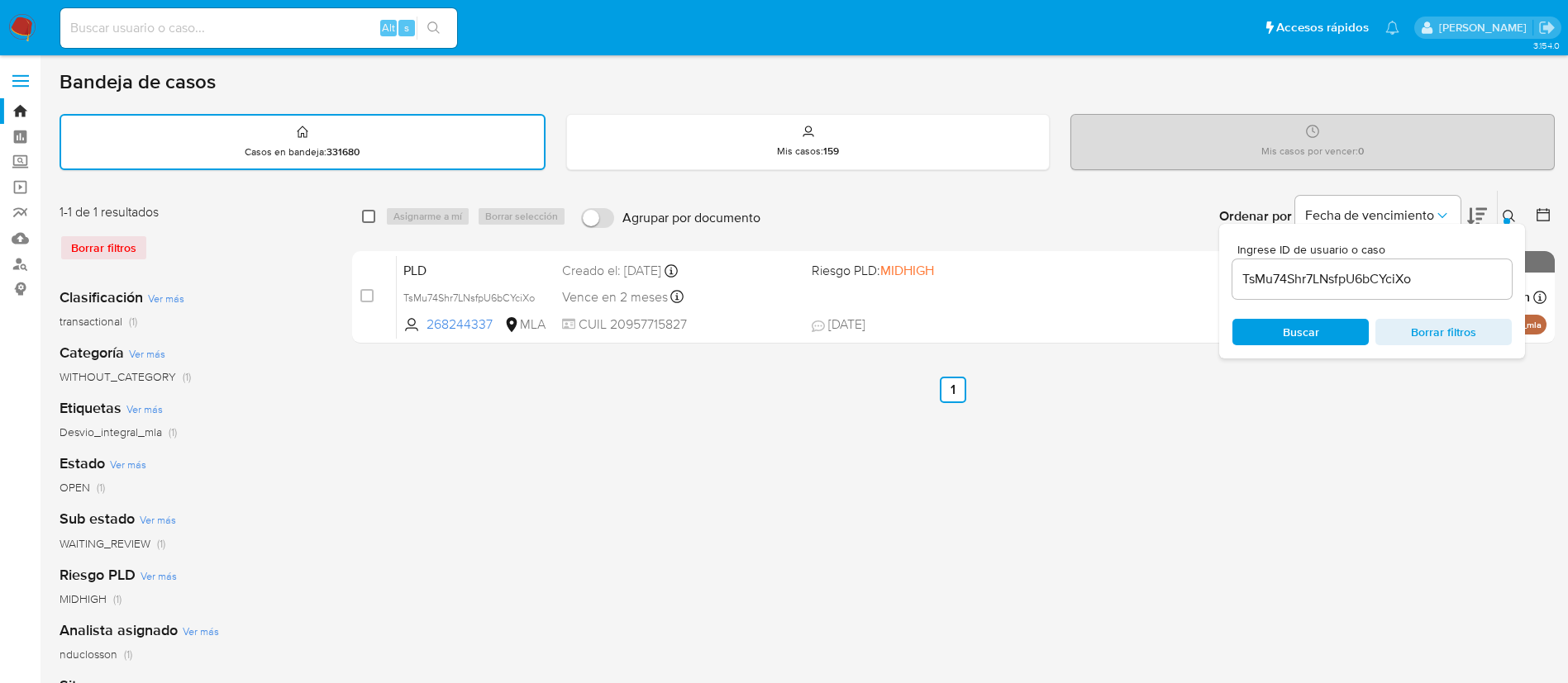
click at [375, 217] on input "checkbox" at bounding box center [369, 216] width 13 height 13
checkbox input "true"
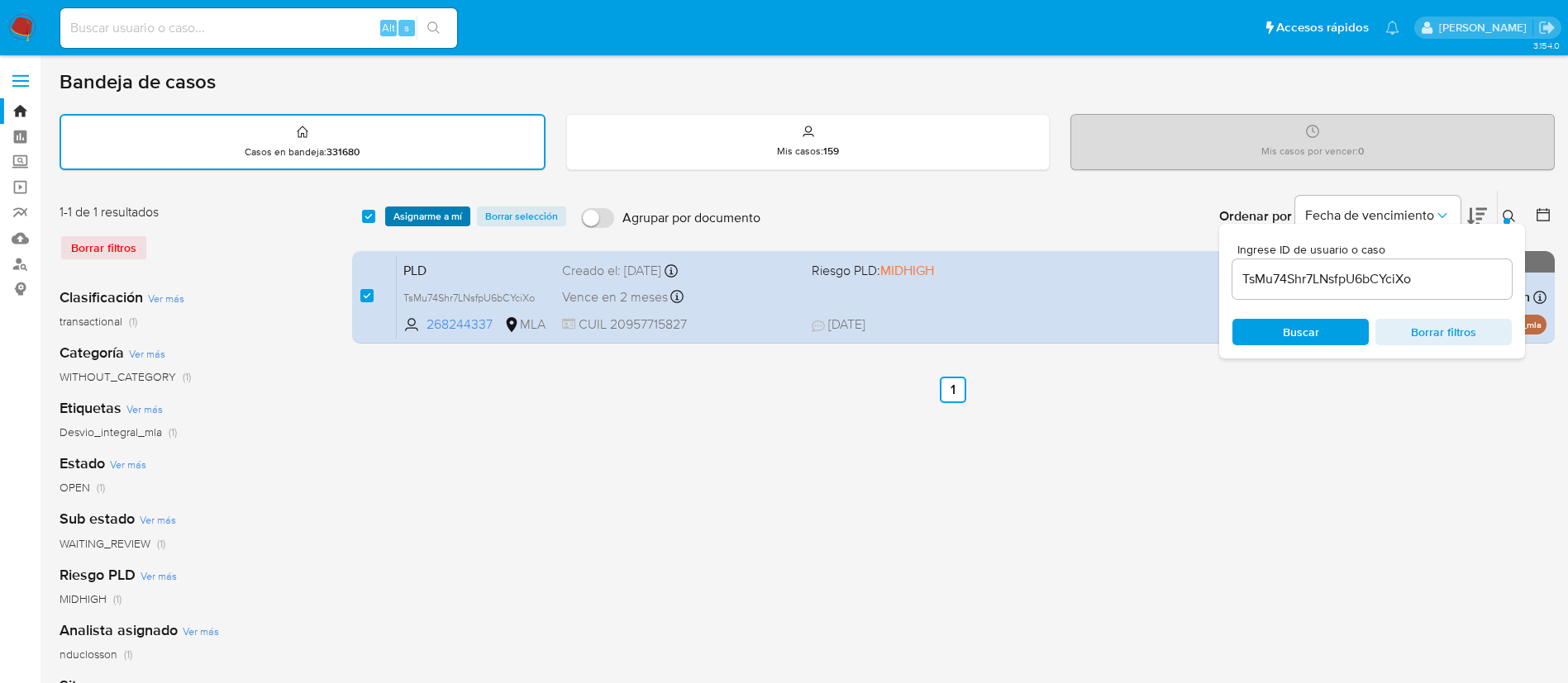
click at [417, 217] on span "Asignarme a mí" at bounding box center [428, 216] width 69 height 16
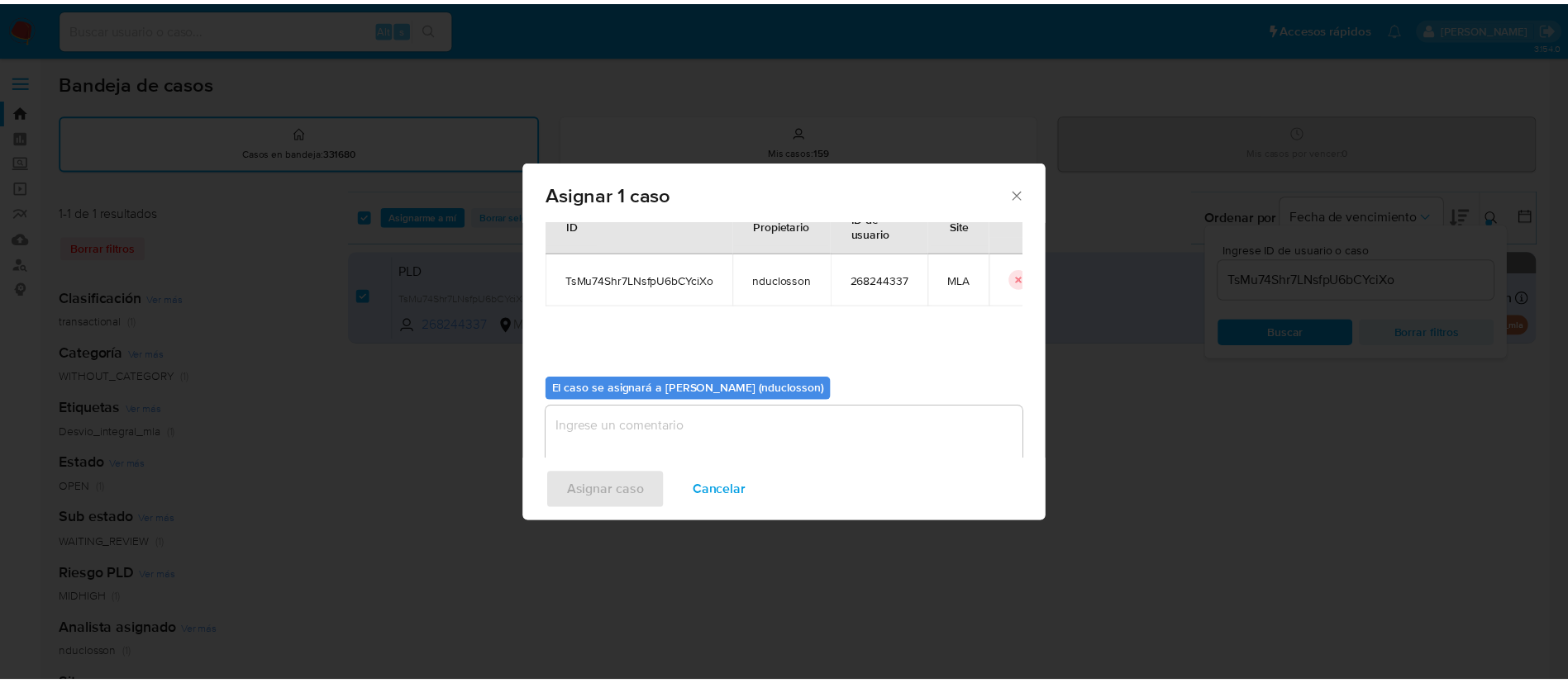
scroll to position [86, 0]
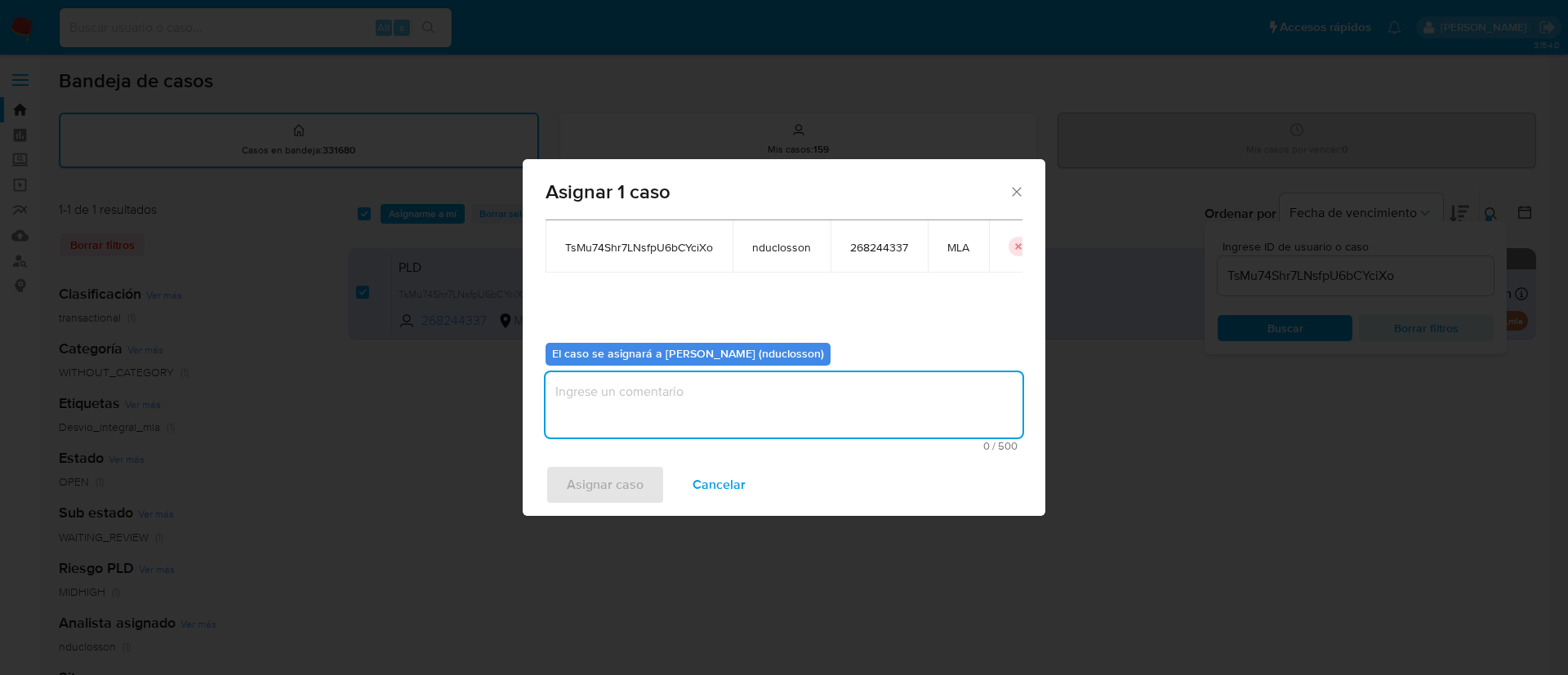
click at [621, 397] on textarea "assign-modal" at bounding box center [784, 406] width 477 height 65
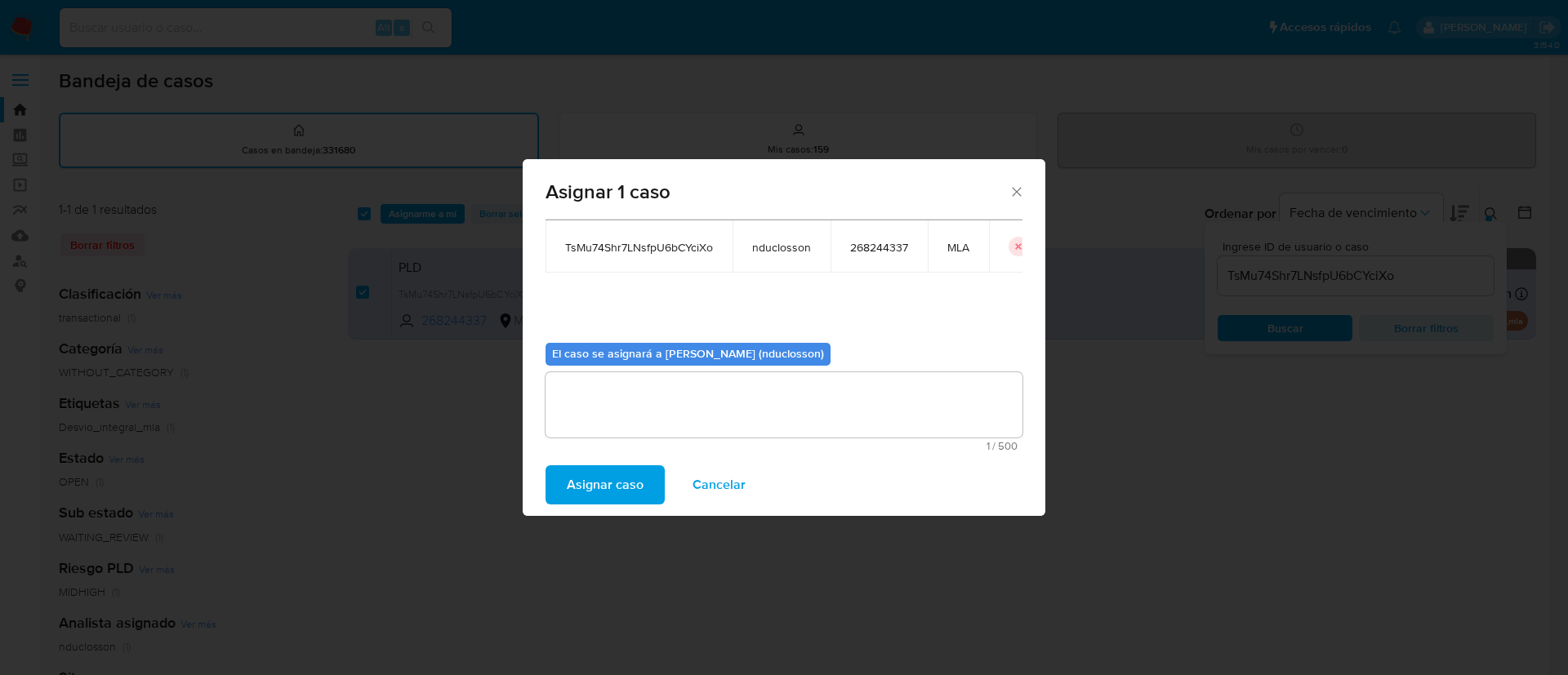
click at [602, 501] on span "Asignar caso" at bounding box center [604, 485] width 77 height 36
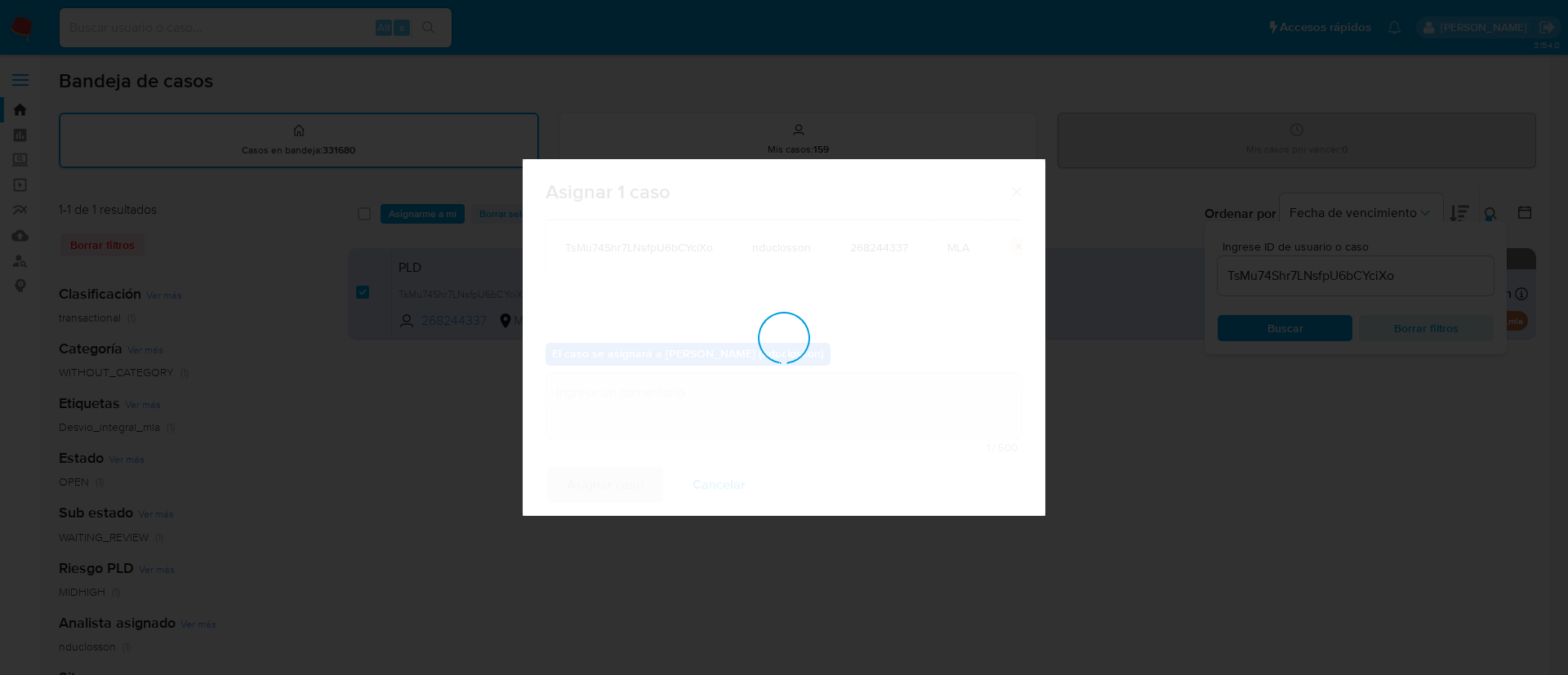
checkbox input "false"
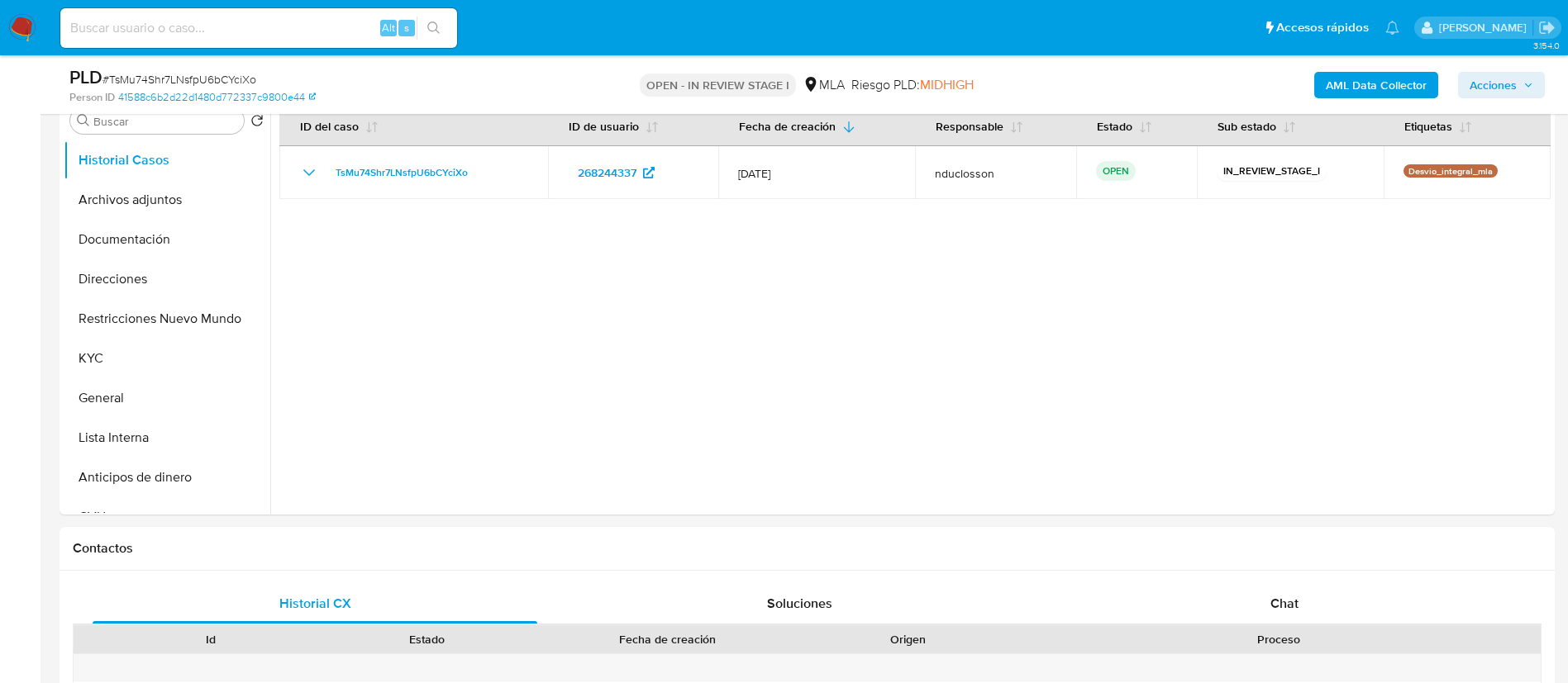
scroll to position [372, 0]
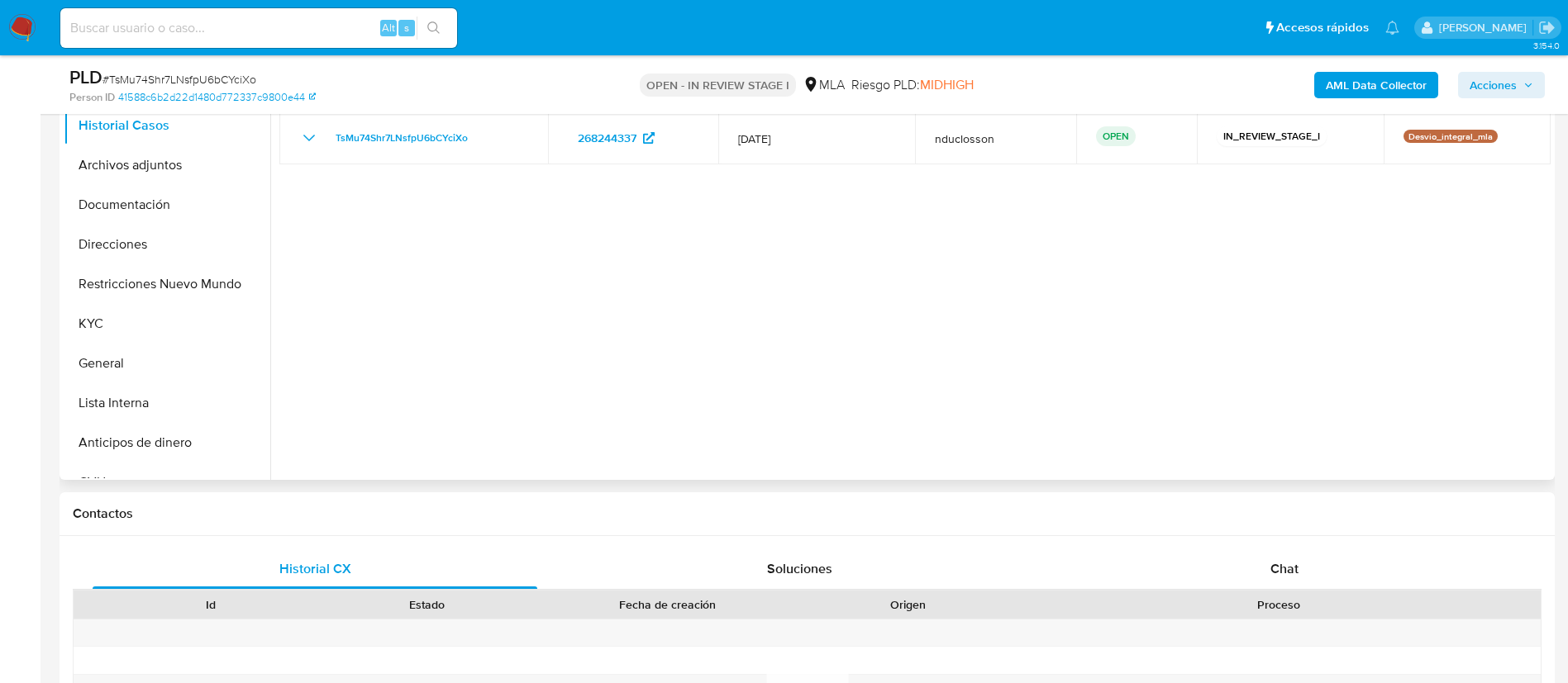
select select "10"
click at [1293, 564] on span "Chat" at bounding box center [1284, 569] width 28 height 19
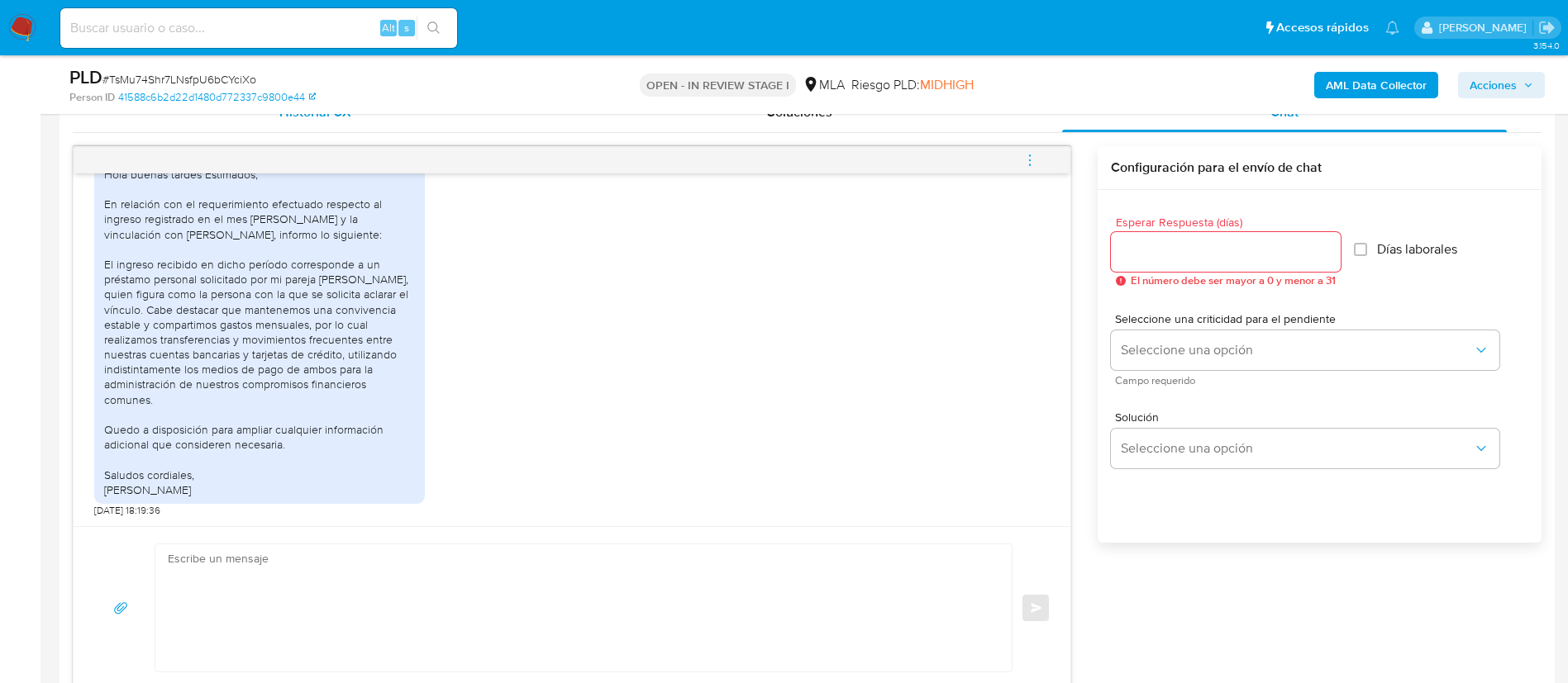
scroll to position [868, 0]
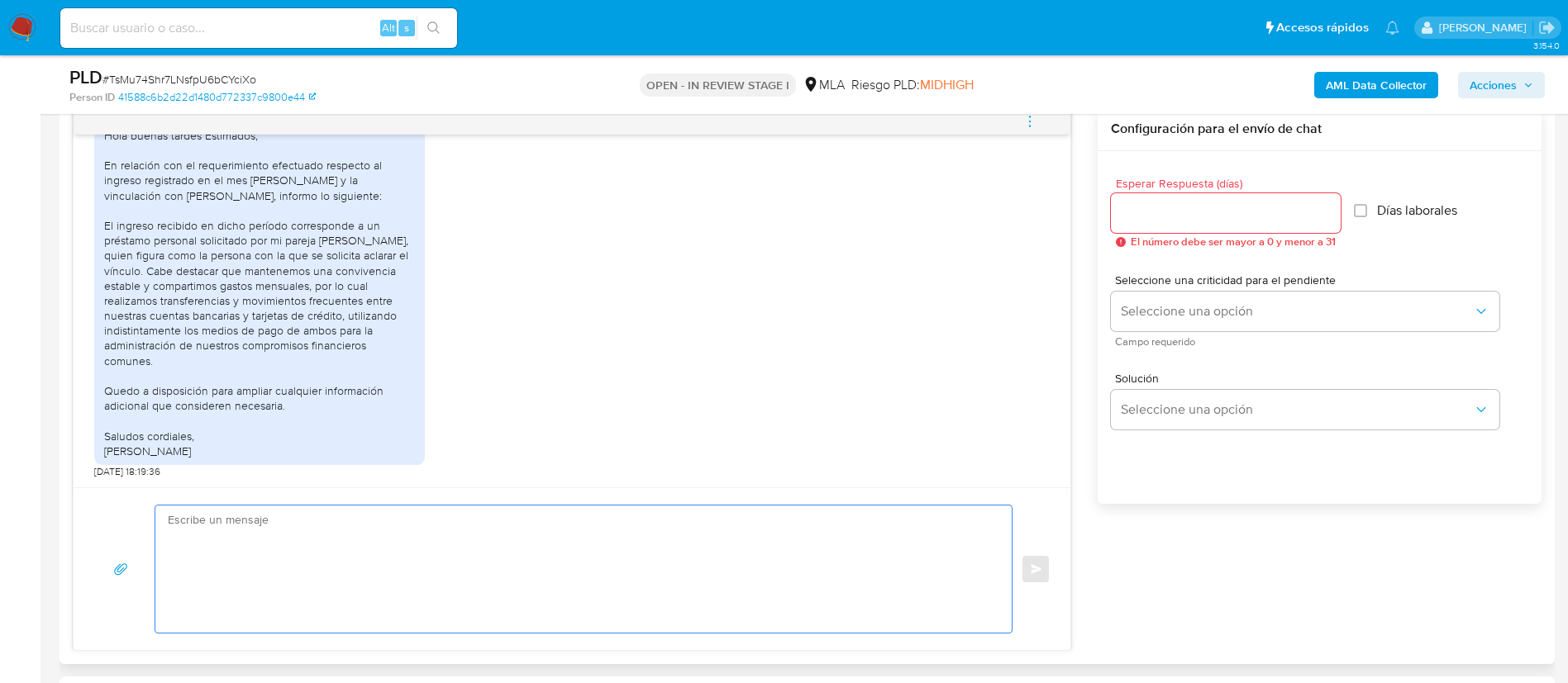
click at [344, 558] on textarea at bounding box center [580, 569] width 824 height 127
paste textarea "Hola Ricardo, Muchas gracias por tu respuesta. No obstante, necesitamos que nos…"
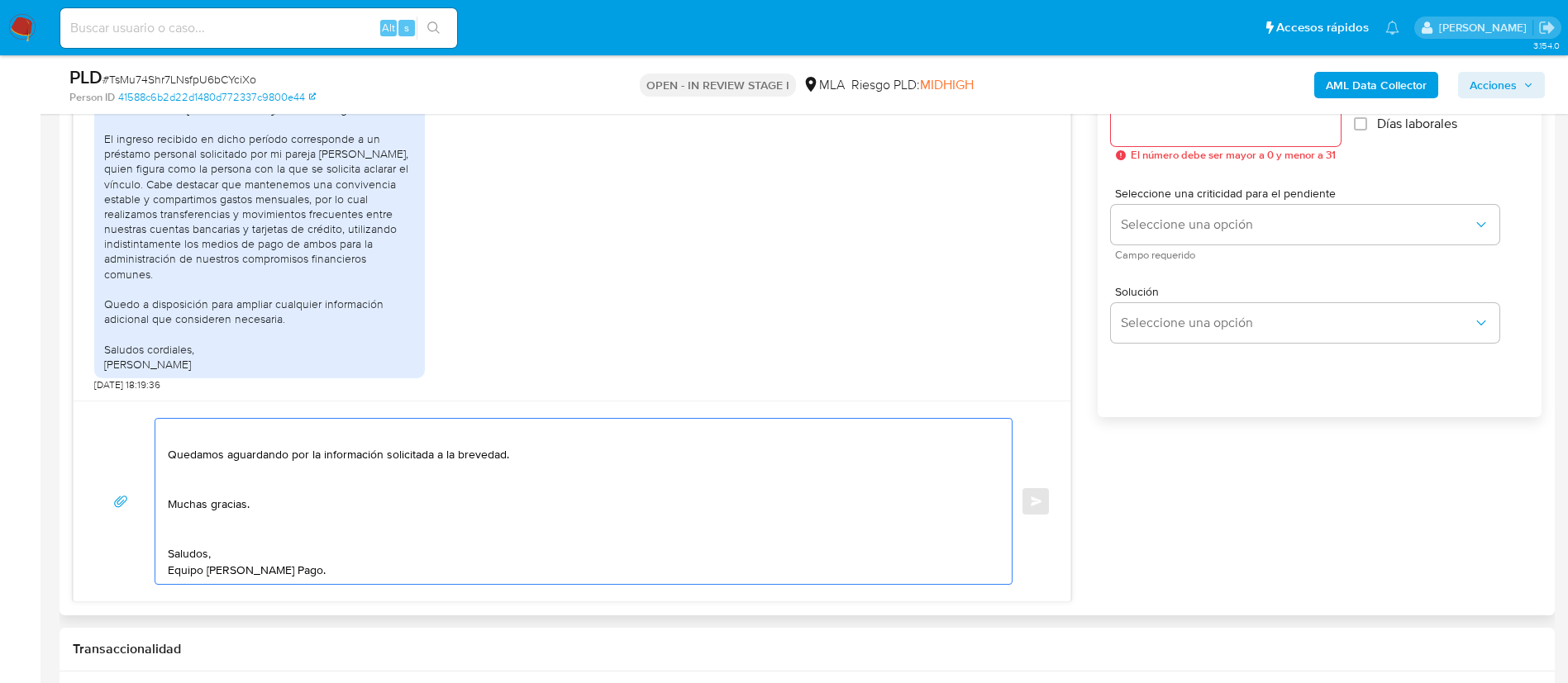
scroll to position [991, 0]
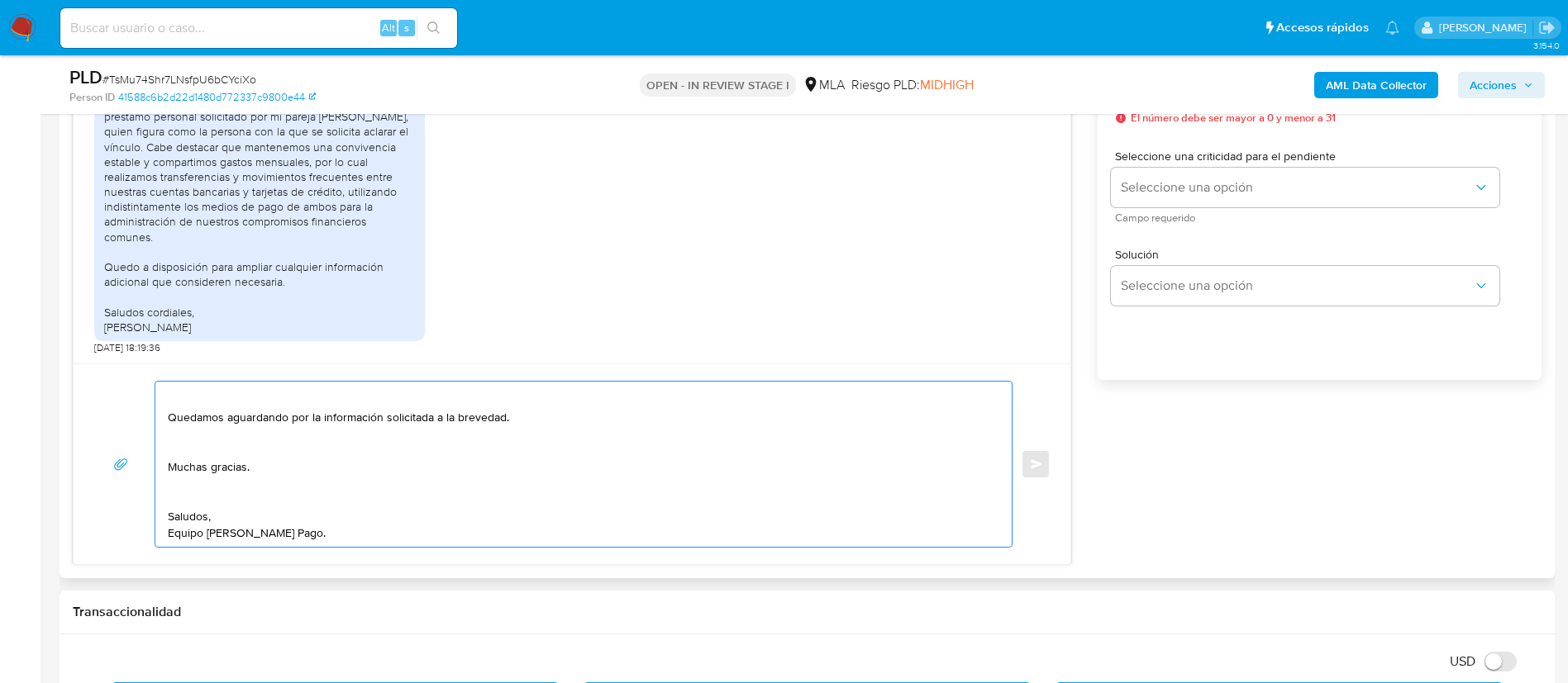
click at [190, 505] on textarea "Hola Ricardo, Muchas gracias por tu respuesta. No obstante, necesitamos que nos…" at bounding box center [580, 464] width 824 height 165
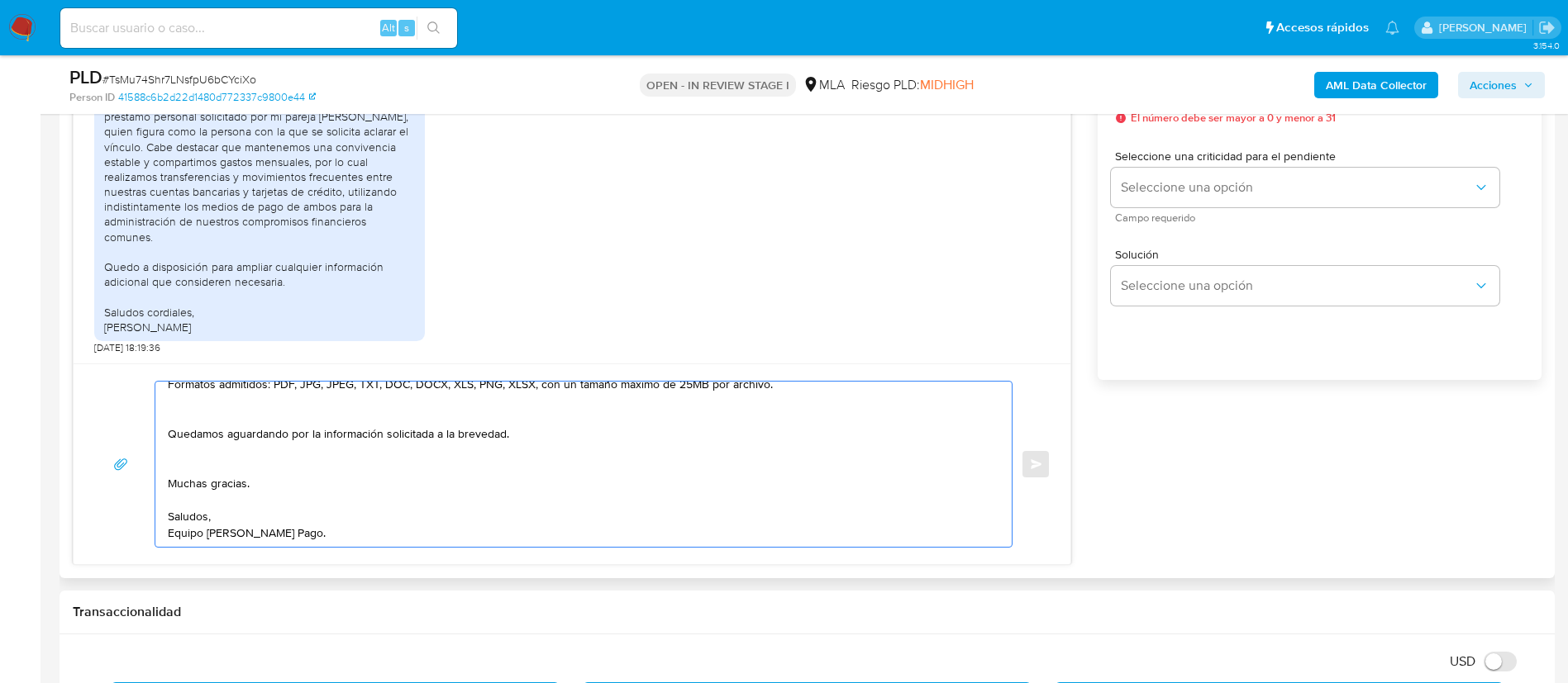
click at [186, 464] on textarea "Hola Ricardo, Muchas gracias por tu respuesta. No obstante, necesitamos que nos…" at bounding box center [580, 464] width 824 height 165
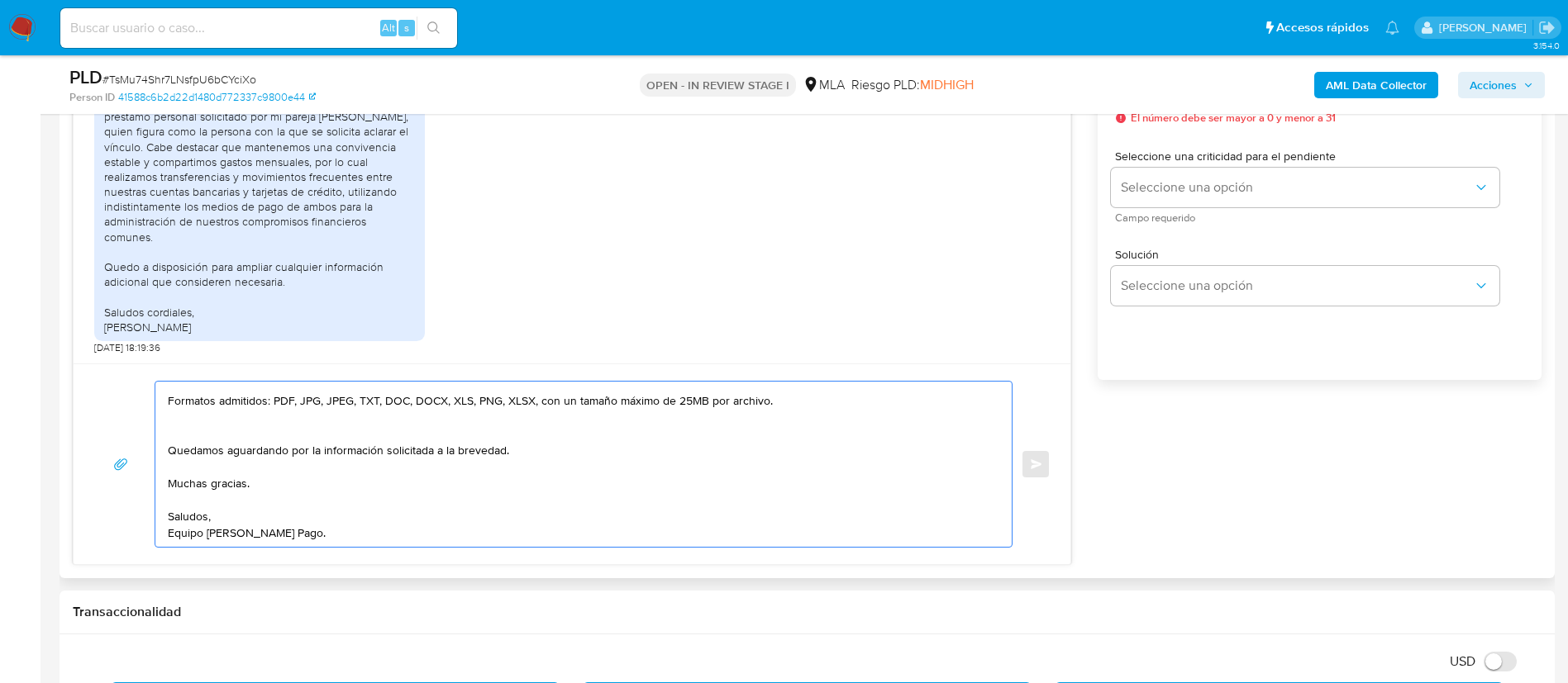
click at [202, 440] on textarea "Hola Ricardo, Muchas gracias por tu respuesta. No obstante, necesitamos que nos…" at bounding box center [580, 464] width 824 height 165
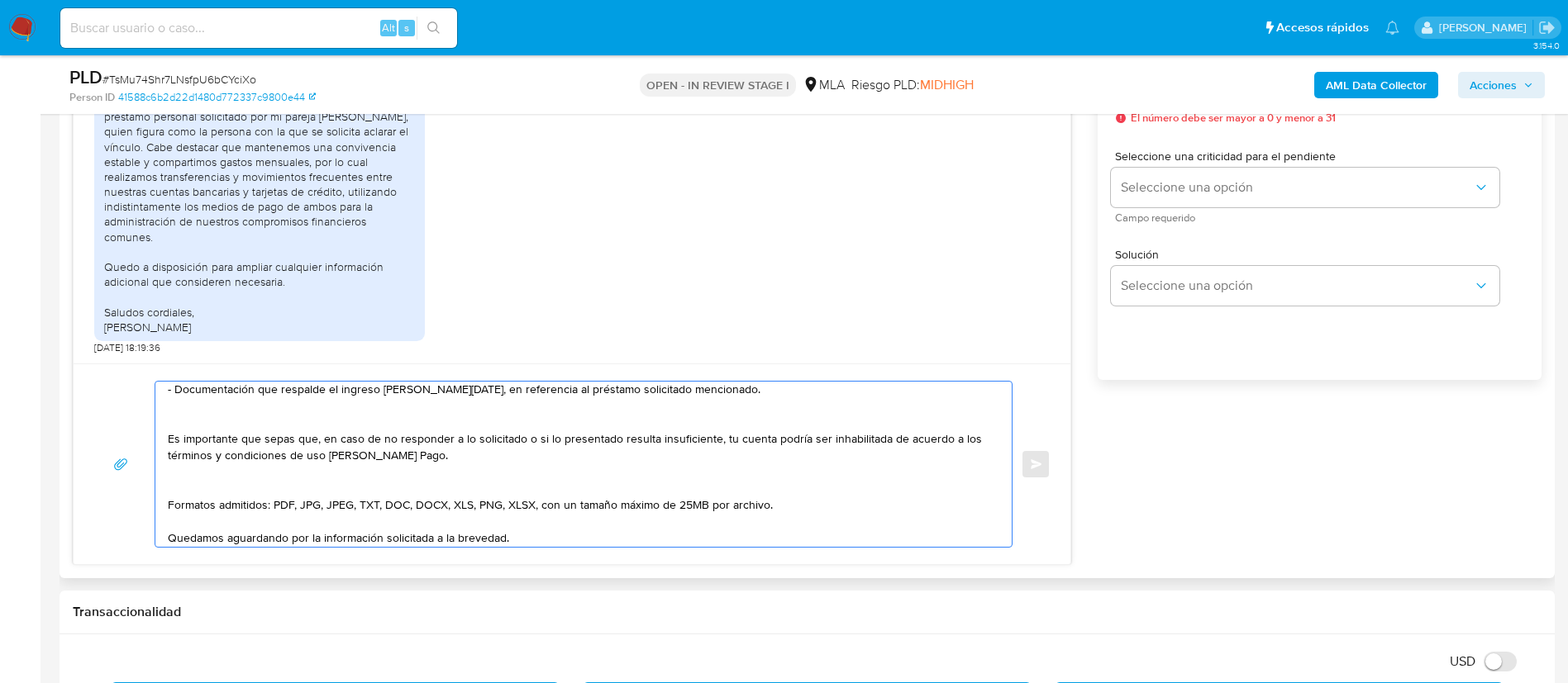
scroll to position [119, 0]
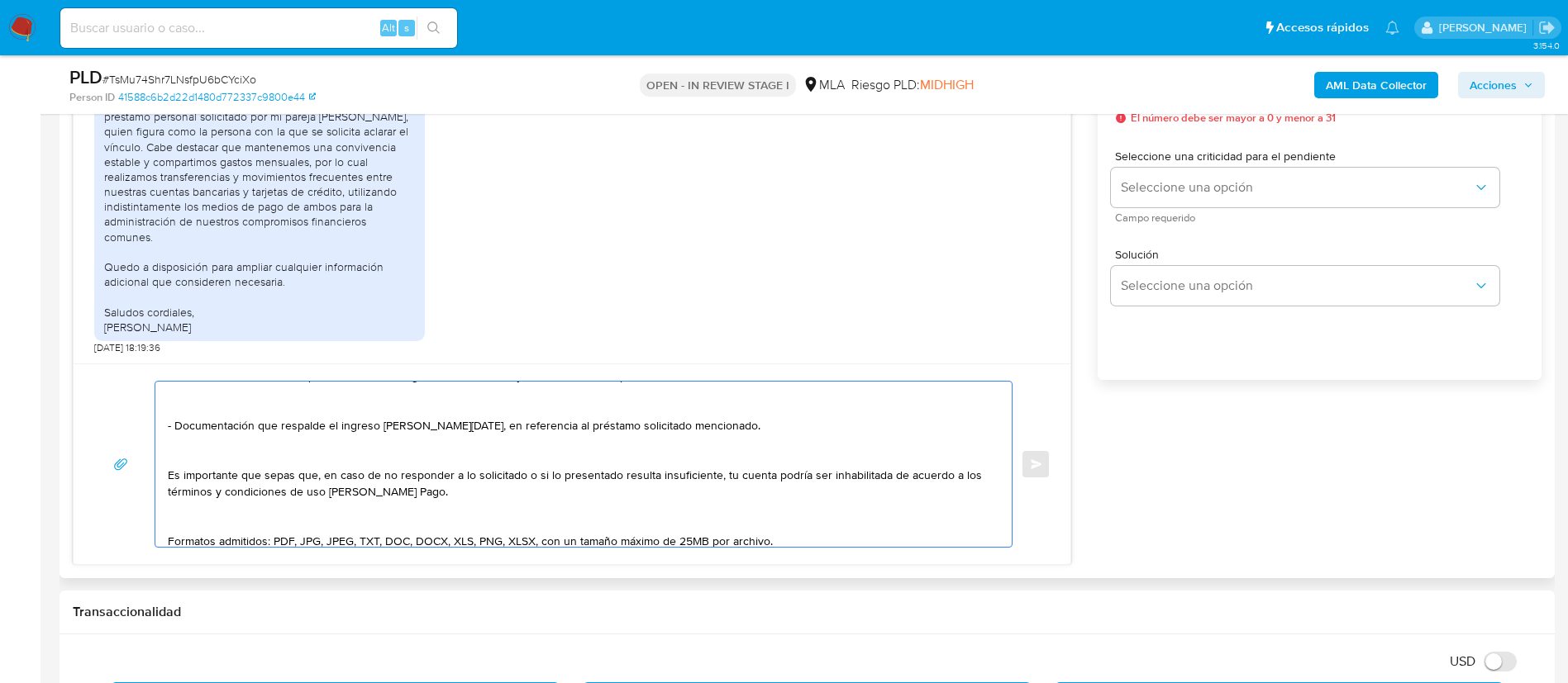
click at [208, 514] on textarea "Hola Ricardo, Muchas gracias por tu respuesta. No obstante, necesitamos que nos…" at bounding box center [580, 464] width 824 height 165
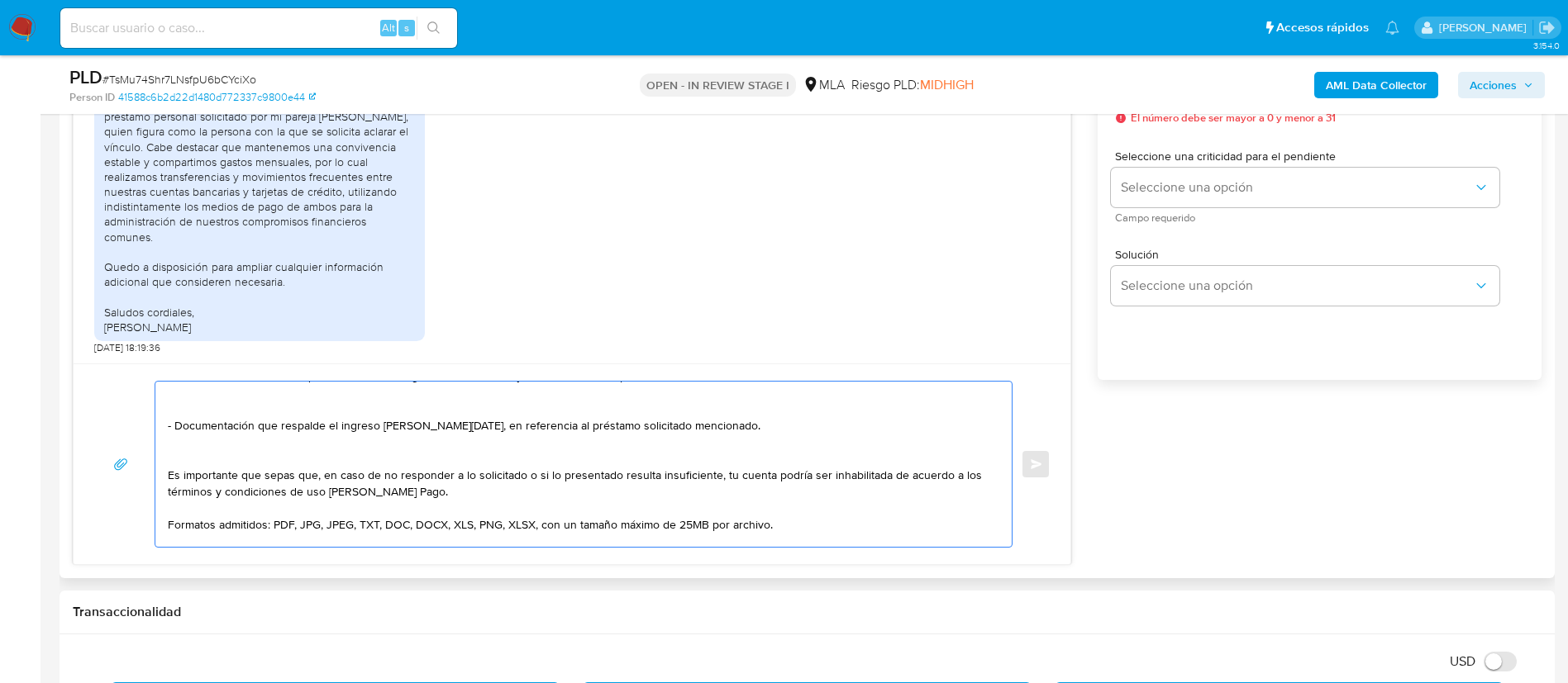
click at [200, 459] on textarea "Hola Ricardo, Muchas gracias por tu respuesta. No obstante, necesitamos que nos…" at bounding box center [580, 464] width 824 height 165
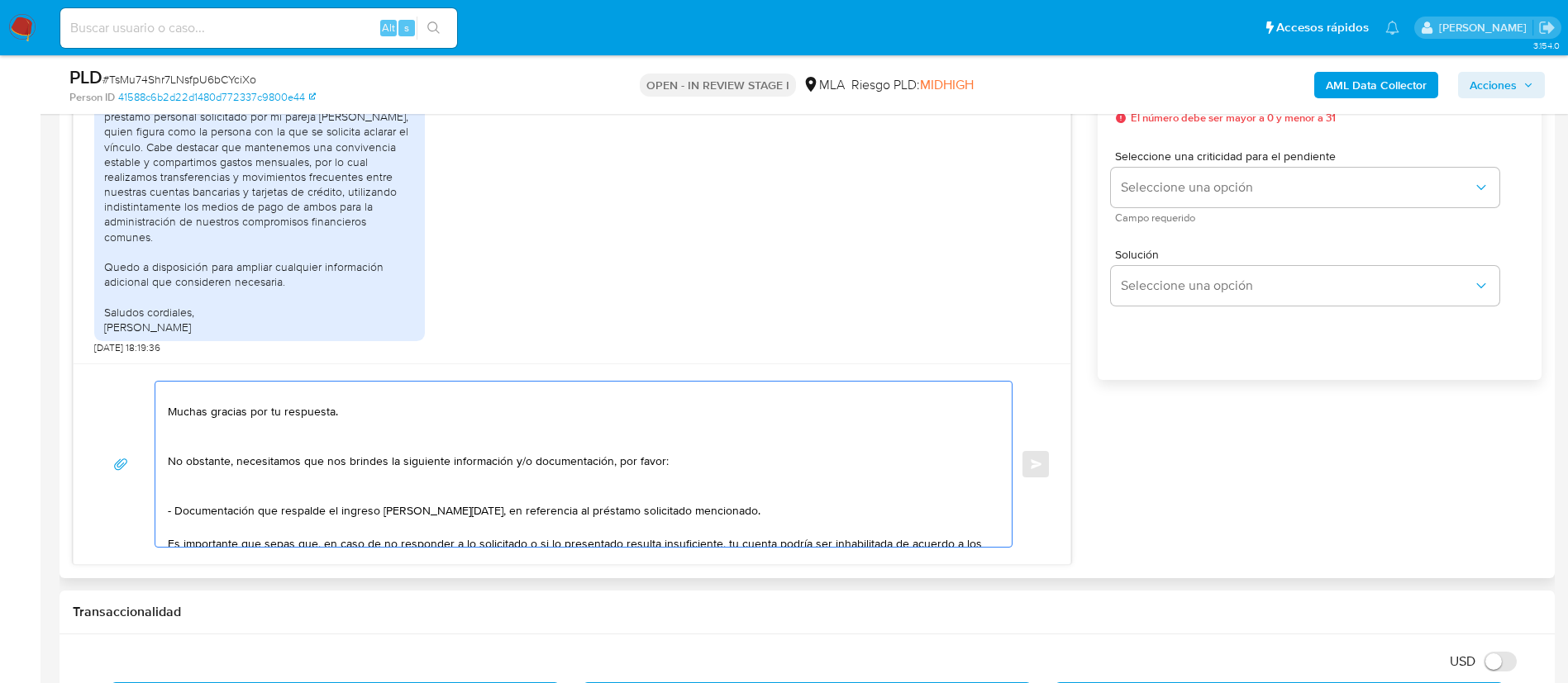
scroll to position [0, 0]
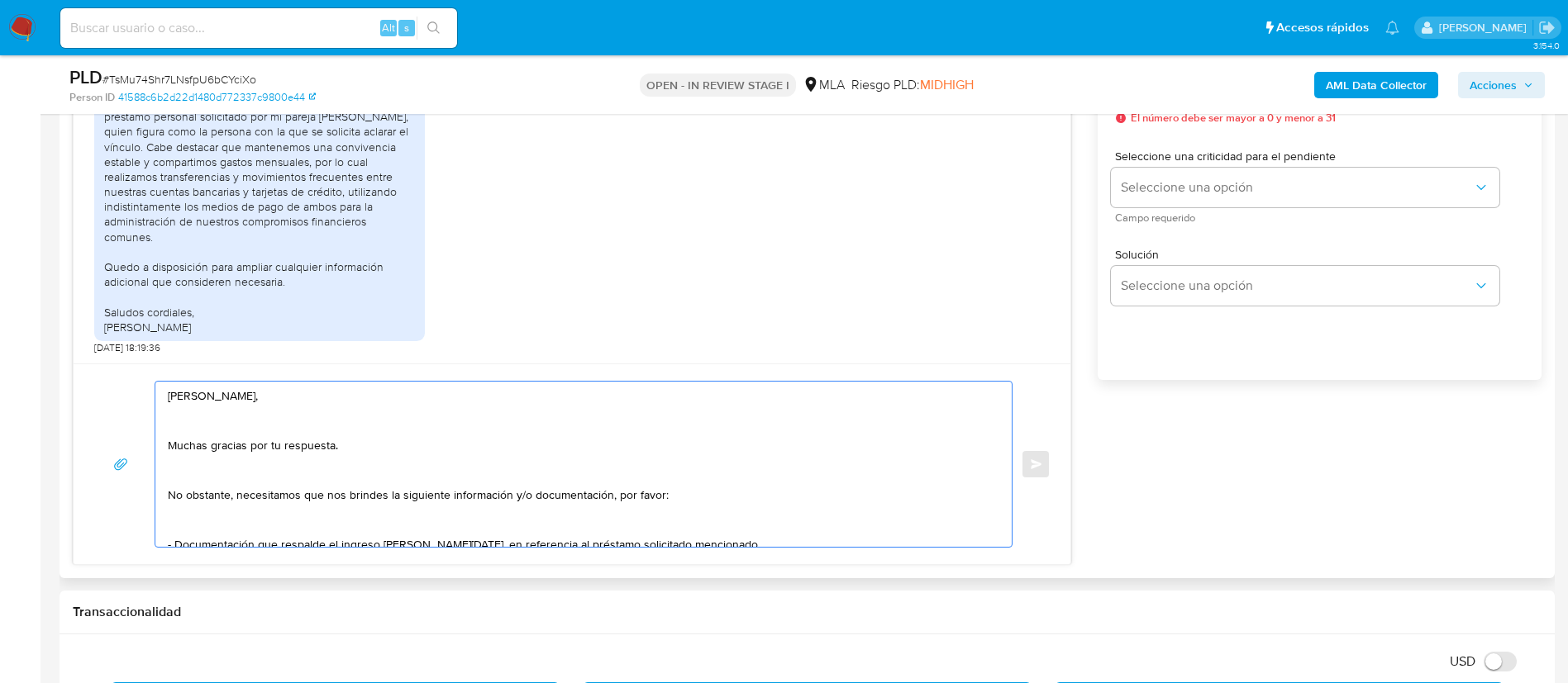
click at [224, 527] on textarea "Hola Ricardo, Muchas gracias por tu respuesta. No obstante, necesitamos que nos…" at bounding box center [580, 464] width 824 height 165
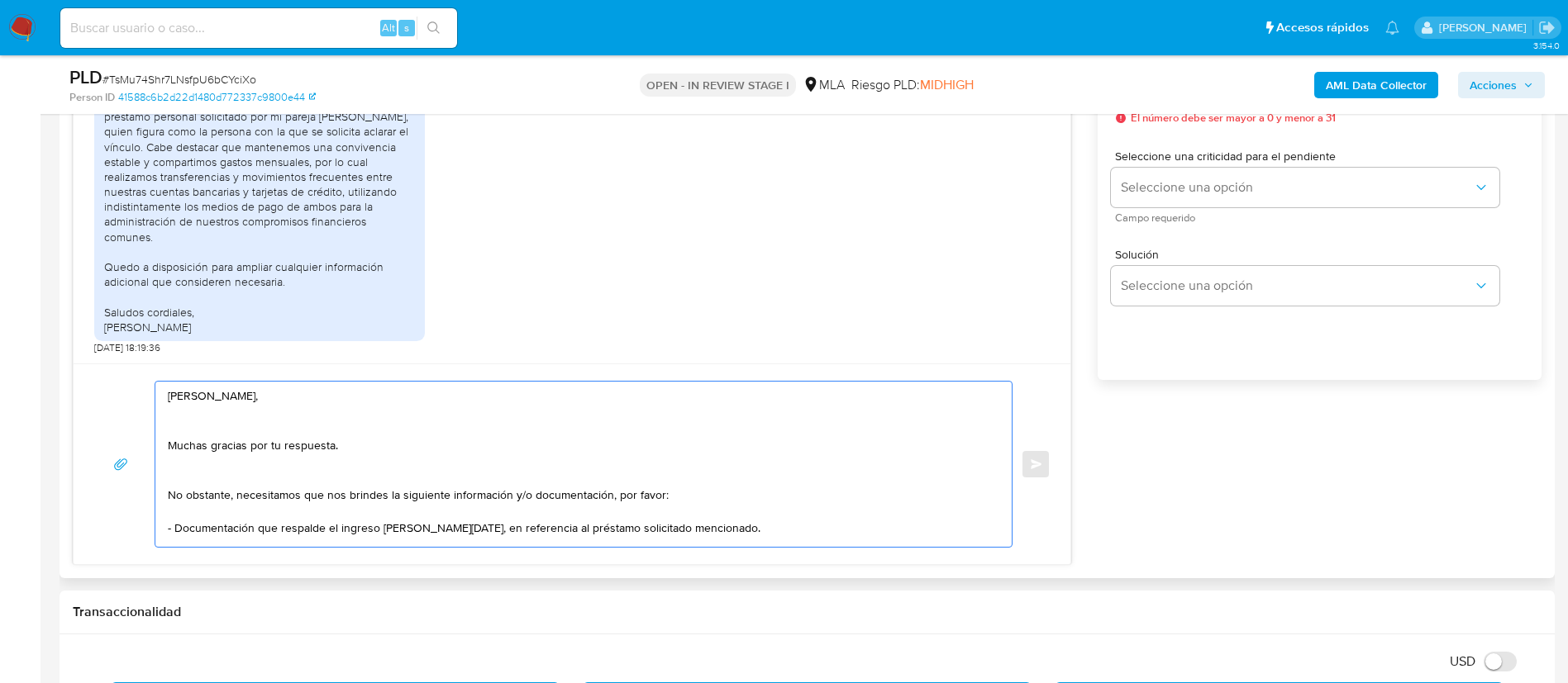
click at [211, 481] on textarea "Hola Ricardo, Muchas gracias por tu respuesta. No obstante, necesitamos que nos…" at bounding box center [580, 464] width 824 height 165
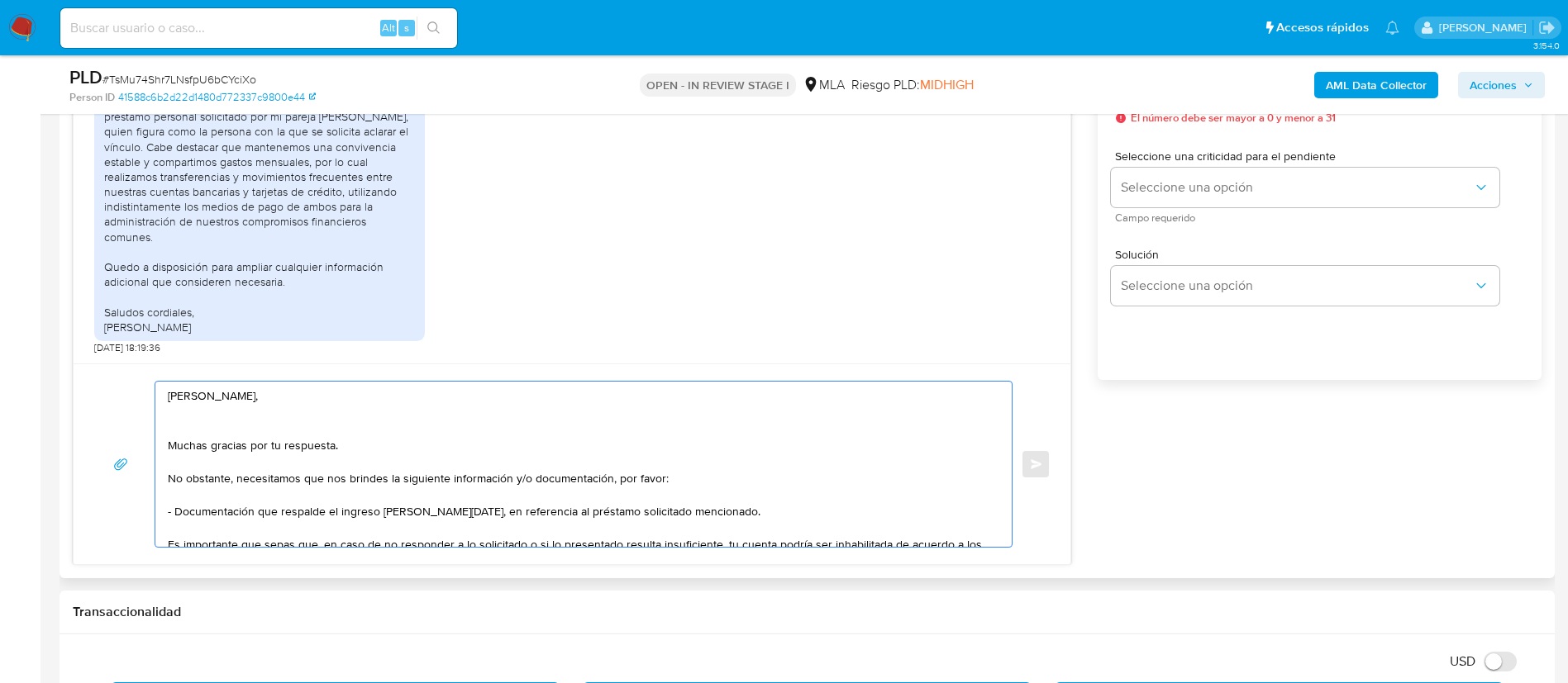
click at [209, 429] on textarea "Hola Ricardo, Muchas gracias por tu respuesta. No obstante, necesitamos que nos…" at bounding box center [580, 464] width 824 height 165
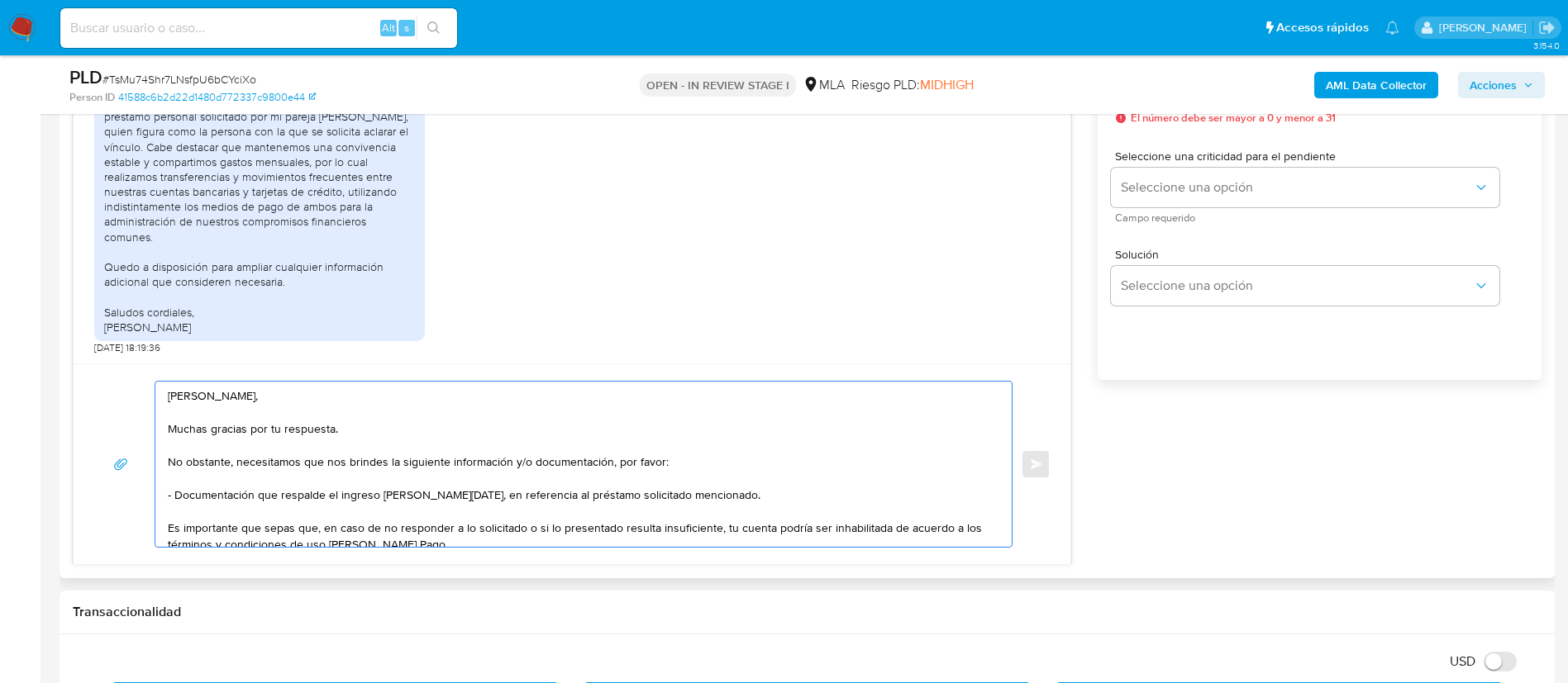
click at [497, 491] on textarea "Hola Ricardo, Muchas gracias por tu respuesta. No obstante, necesitamos que nos…" at bounding box center [580, 464] width 824 height 165
type textarea "Hola Ricardo, Muchas gracias por tu respuesta. No obstante, necesitamos que nos…"
click at [1258, 530] on div "17/07/2025 19:56:09 1. Por medio del presente, deseo informar que he estado uti…" at bounding box center [807, 274] width 1470 height 582
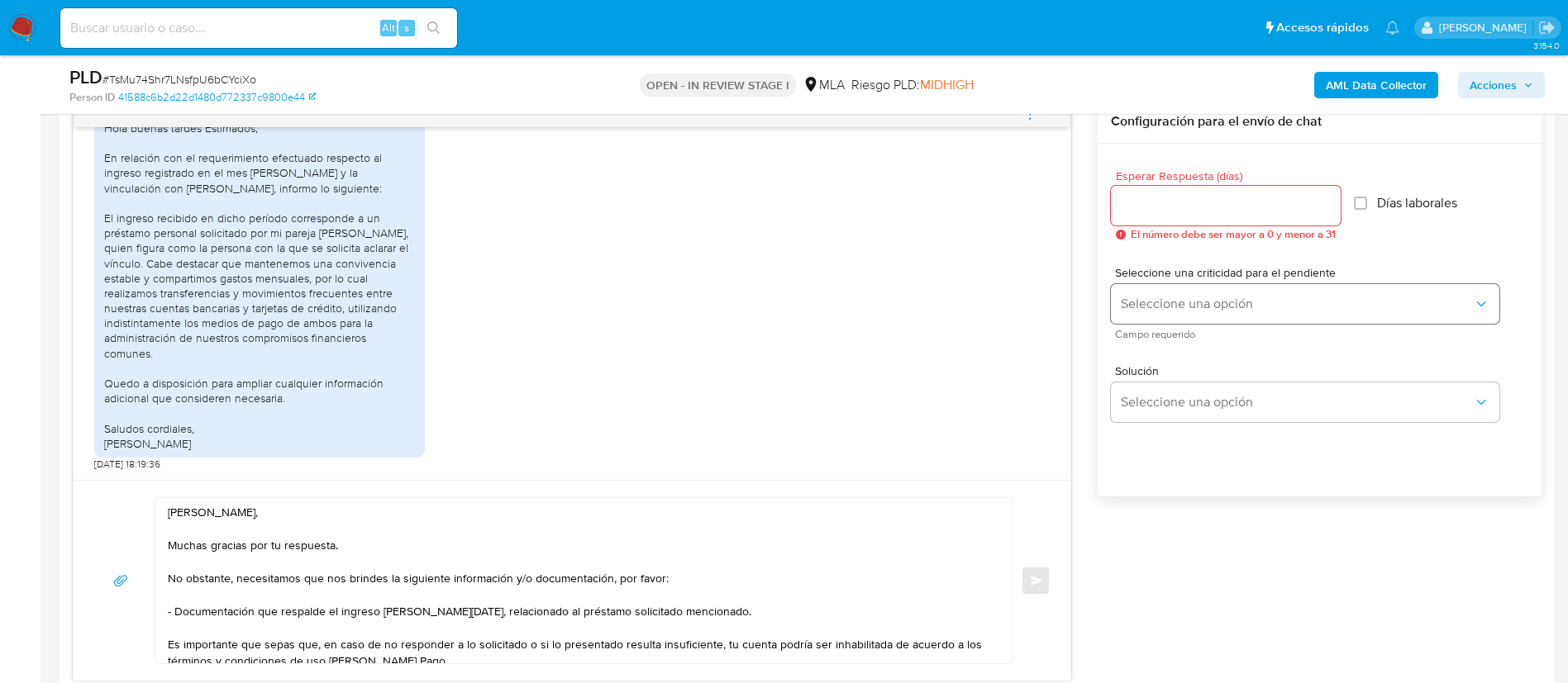
scroll to position [744, 0]
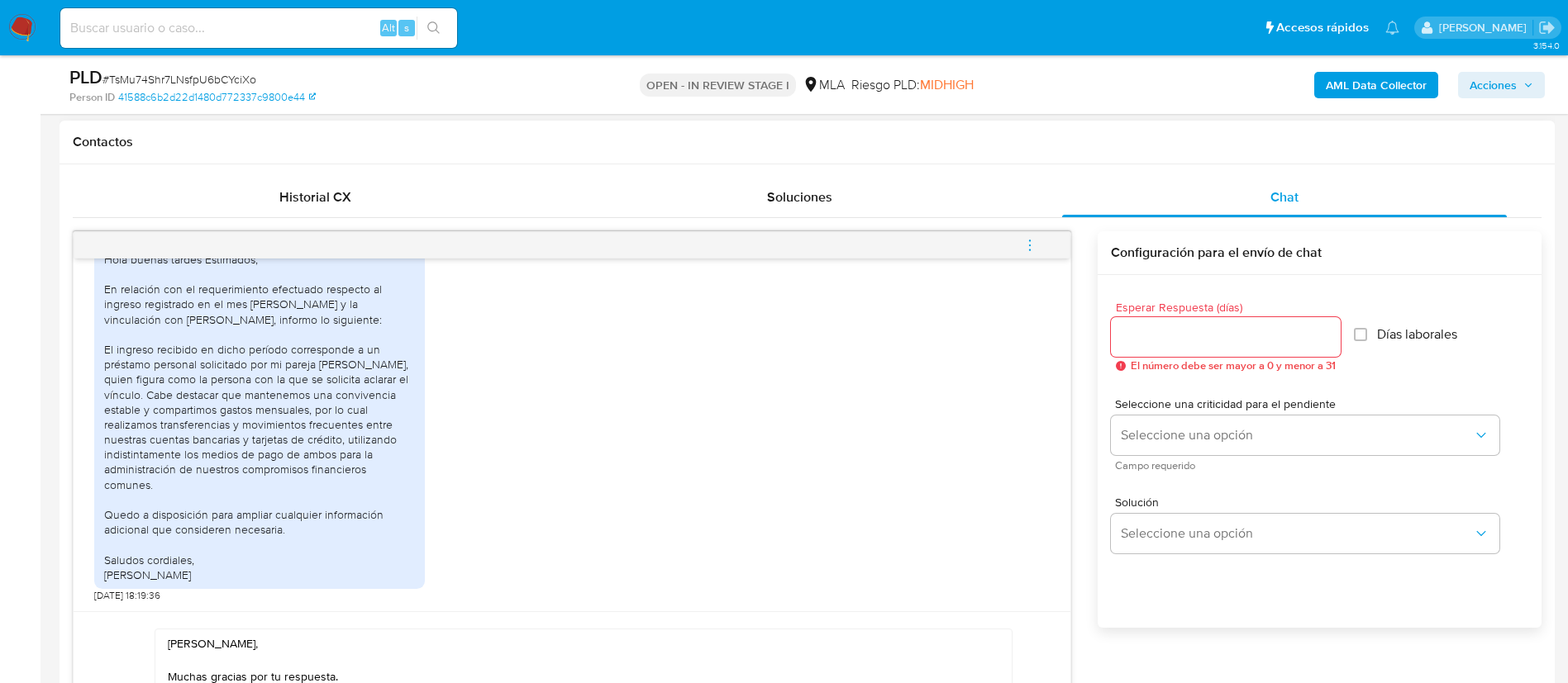
click at [1157, 326] on input "Esperar Respuesta (días)" at bounding box center [1225, 337] width 230 height 21
type input "1"
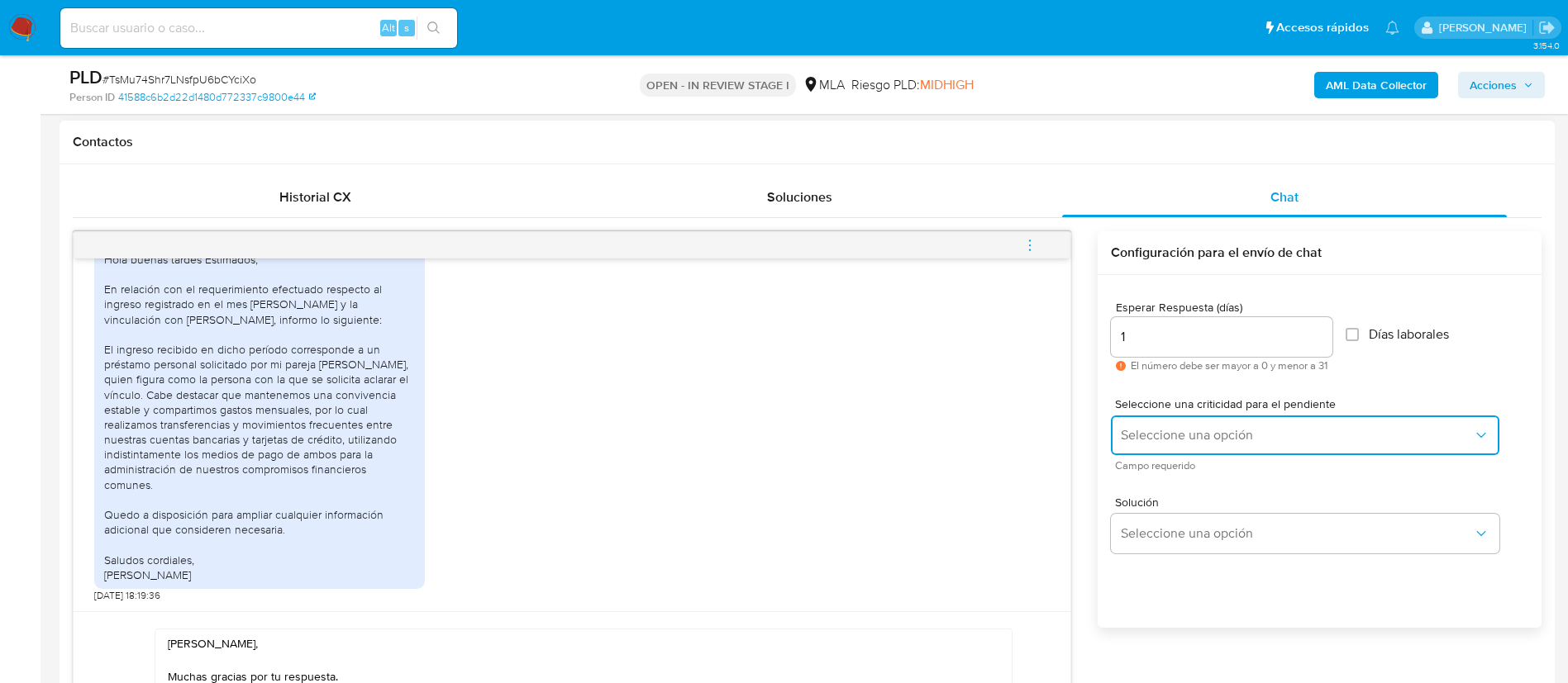
click at [1157, 421] on button "Seleccione una opción" at bounding box center [1305, 435] width 388 height 39
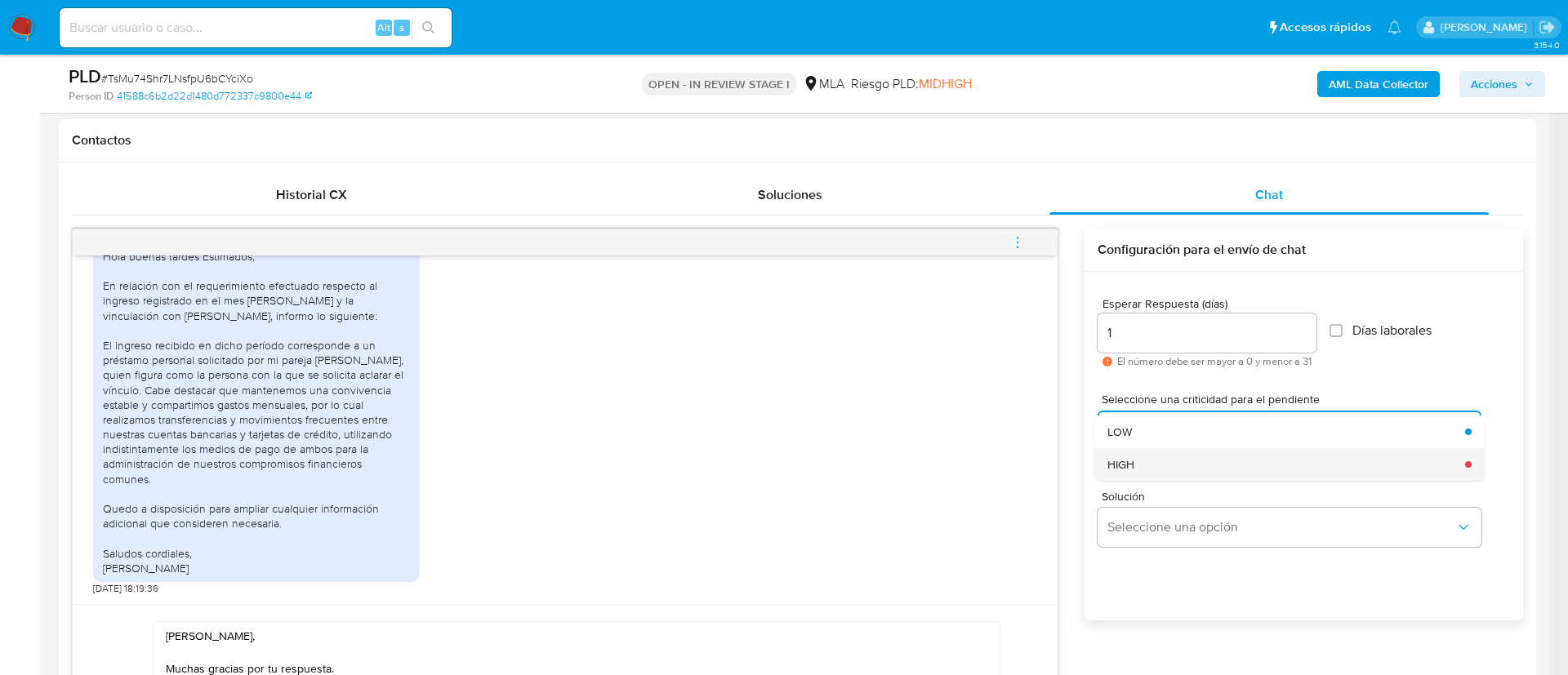
click at [1152, 459] on div "HIGH" at bounding box center [1281, 464] width 348 height 33
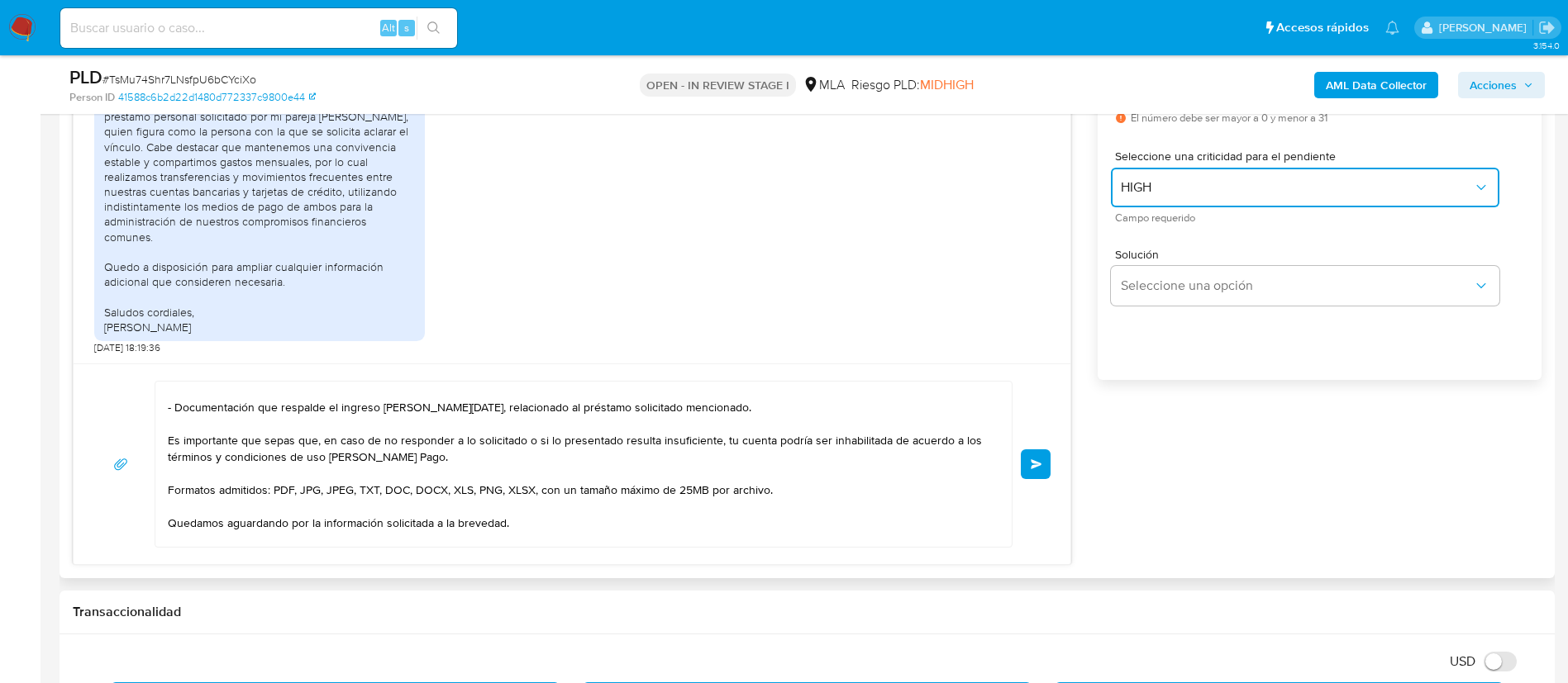
scroll to position [0, 0]
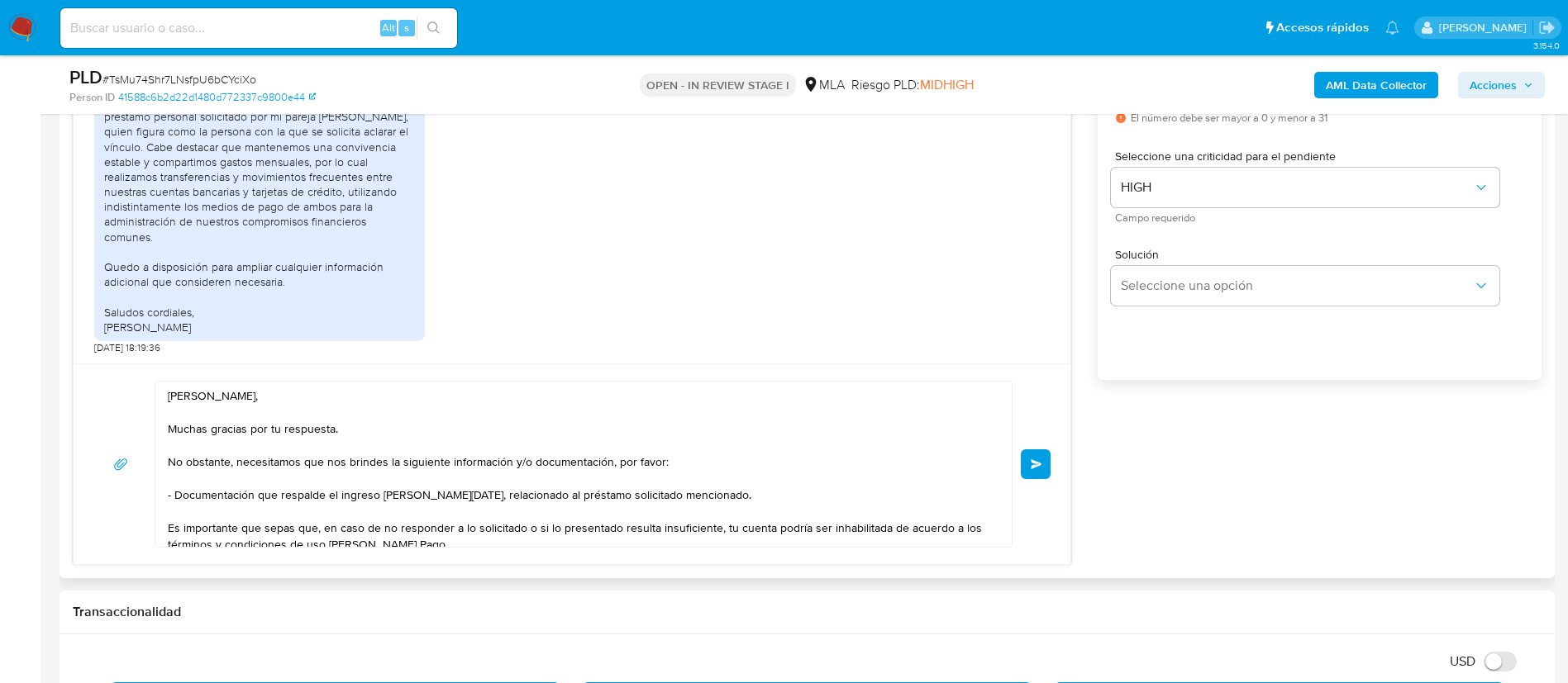
click at [1035, 466] on span "Enviar" at bounding box center [1037, 464] width 12 height 10
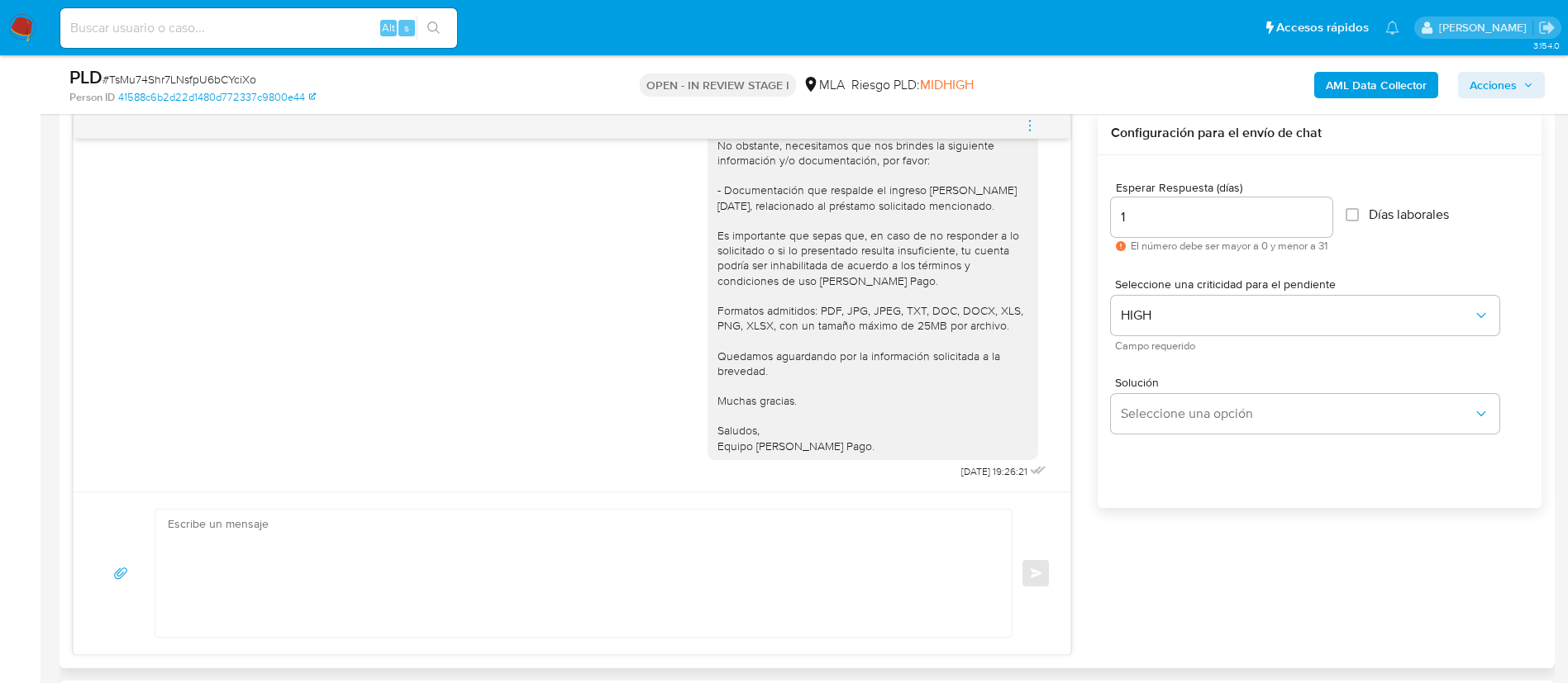
scroll to position [744, 0]
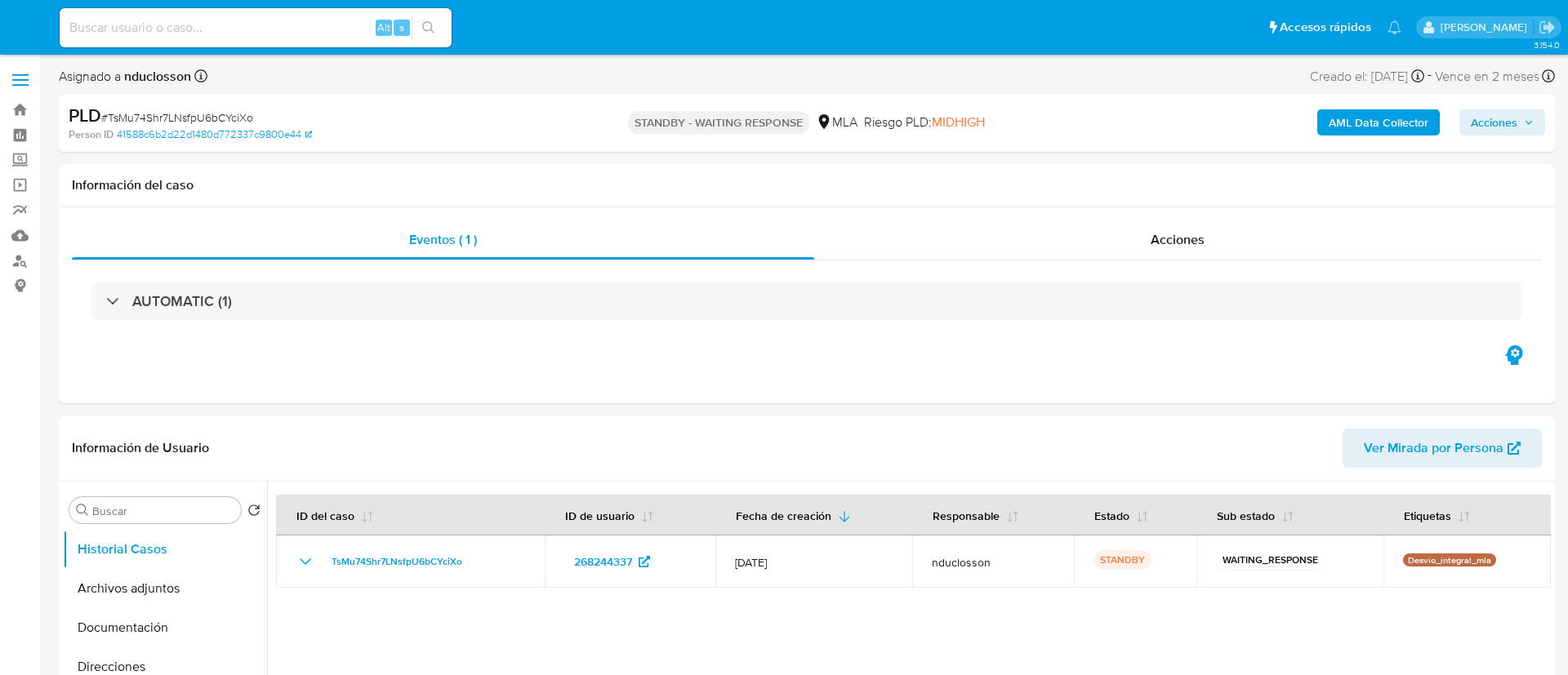
select select "10"
